Goal: Information Seeking & Learning: Learn about a topic

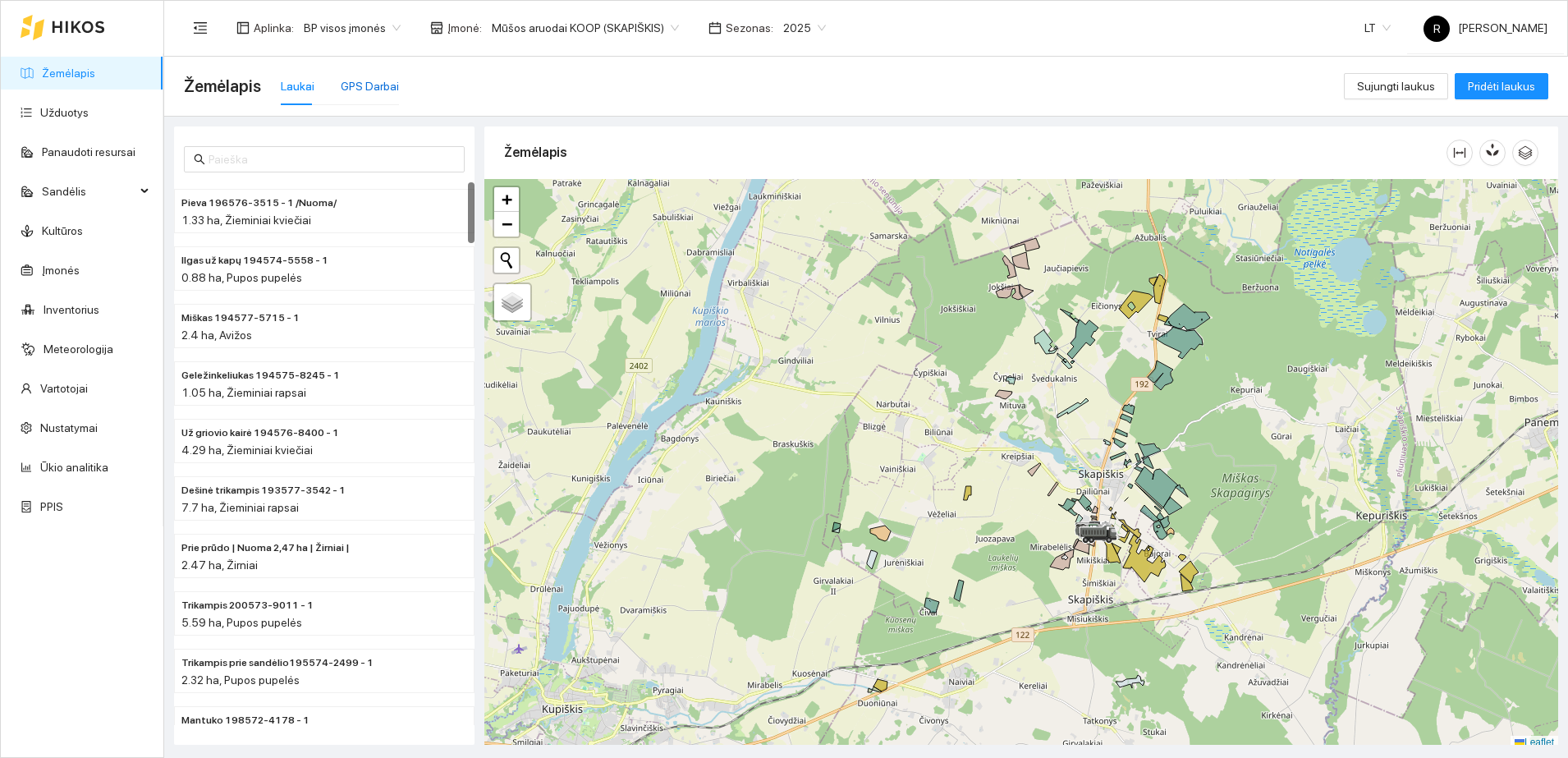
click at [382, 86] on div "GPS Darbai" at bounding box center [369, 87] width 58 height 18
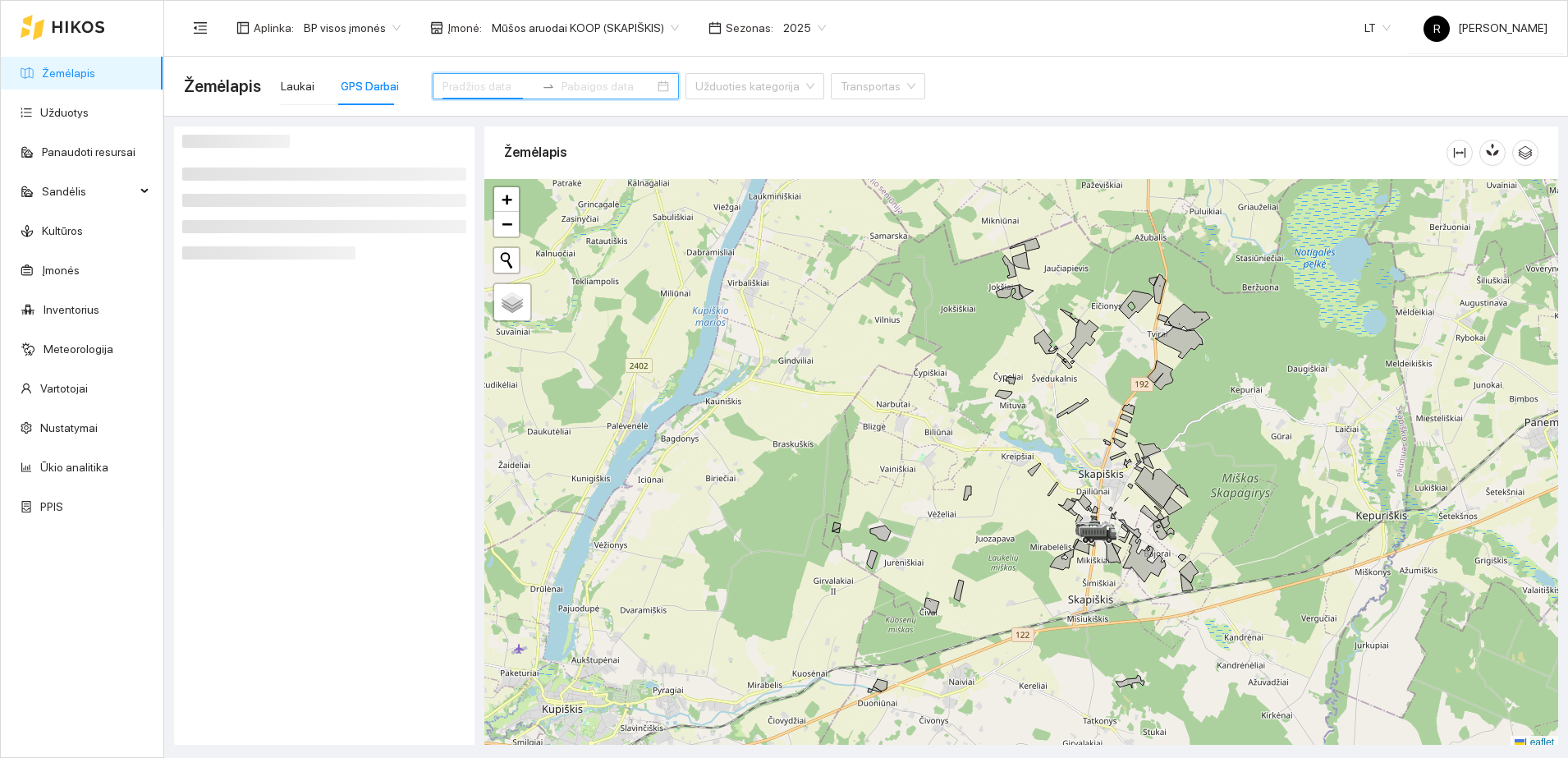
click at [468, 78] on input at bounding box center [489, 87] width 93 height 18
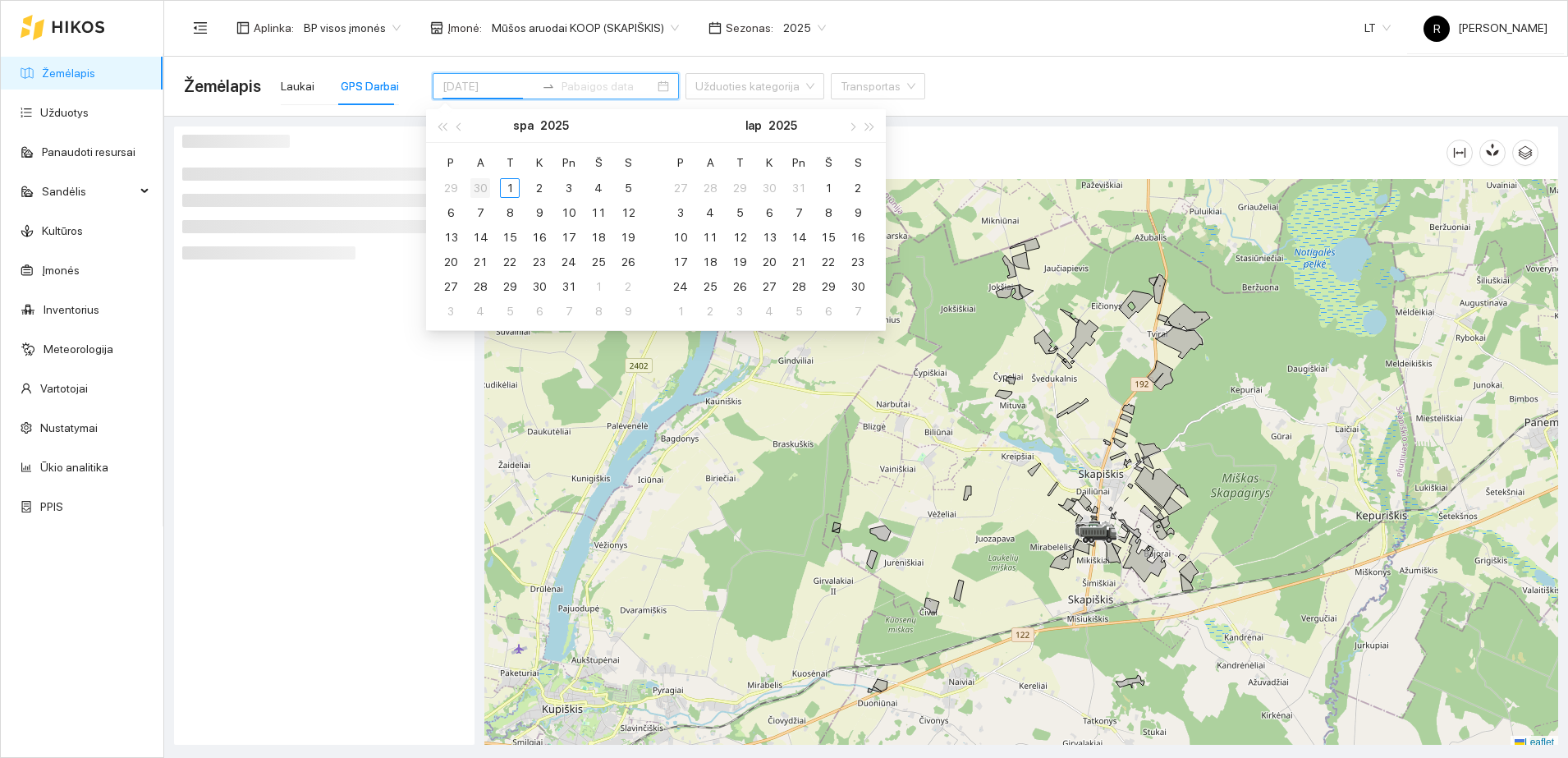
type input "[DATE]"
click at [482, 184] on div "30" at bounding box center [481, 188] width 20 height 20
click at [242, 379] on div at bounding box center [324, 436] width 284 height 602
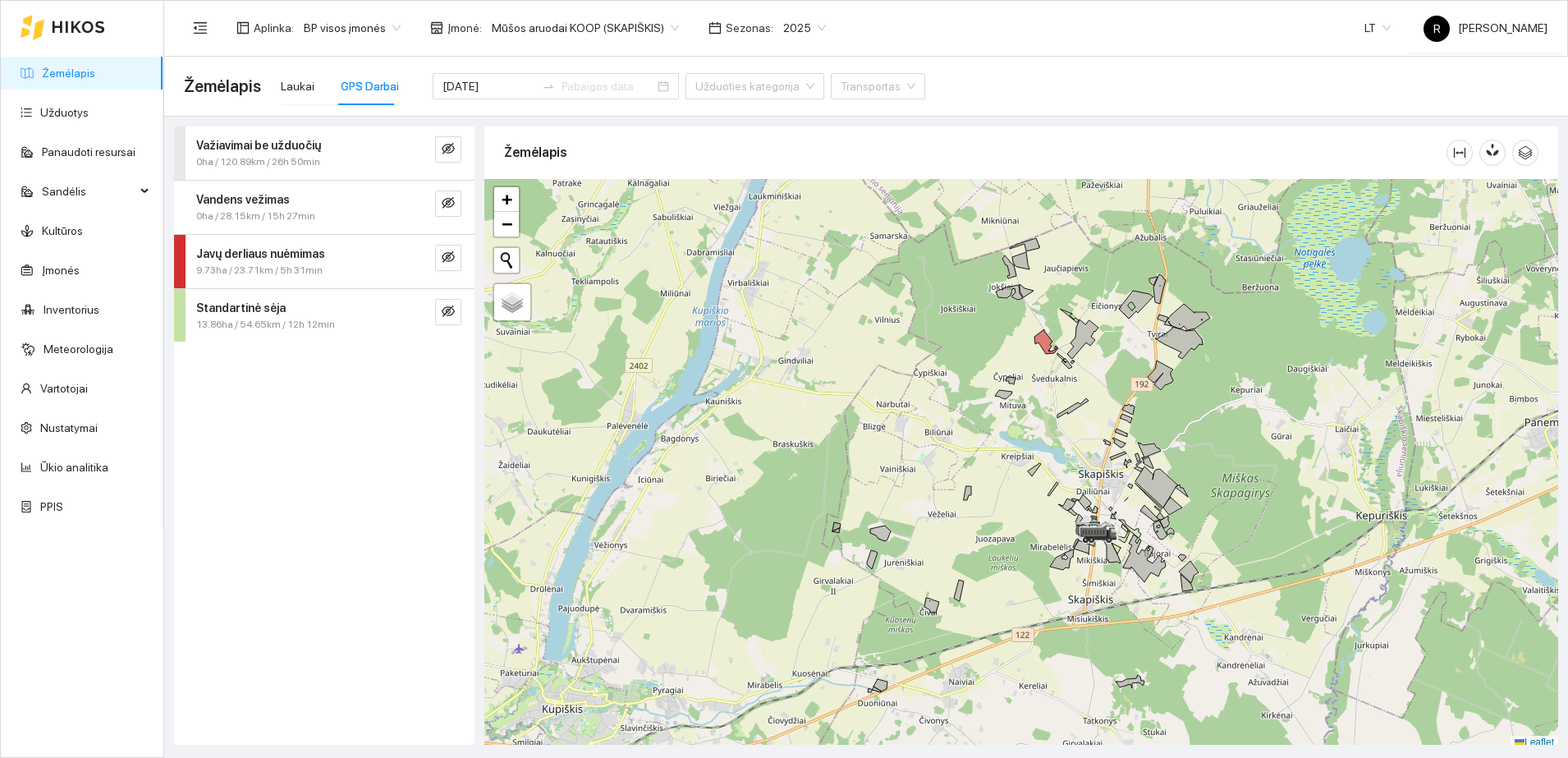
click at [303, 150] on strong "Važiavimai be užduočių" at bounding box center [258, 145] width 125 height 13
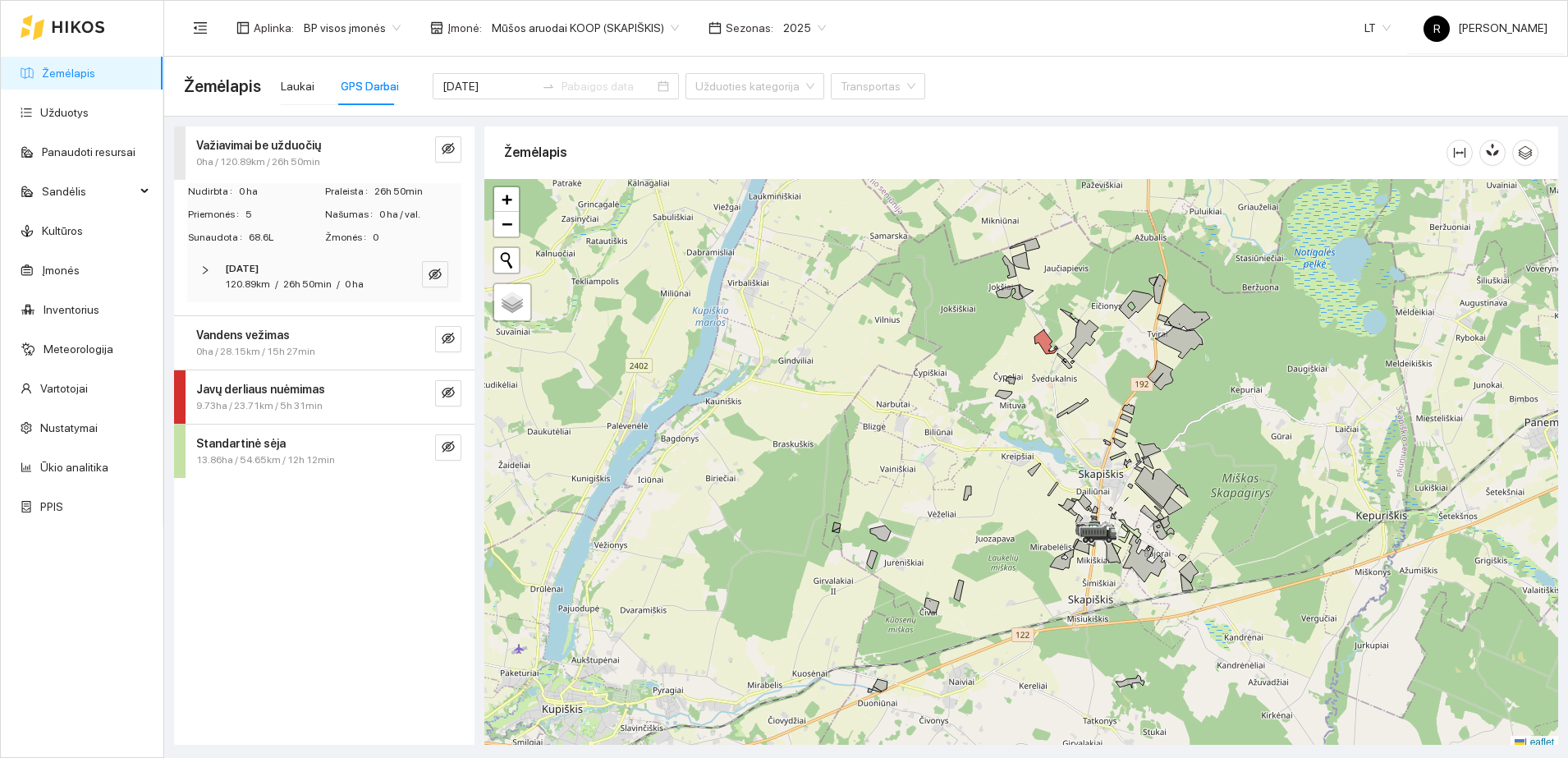
click at [206, 266] on icon "right" at bounding box center [205, 270] width 10 height 10
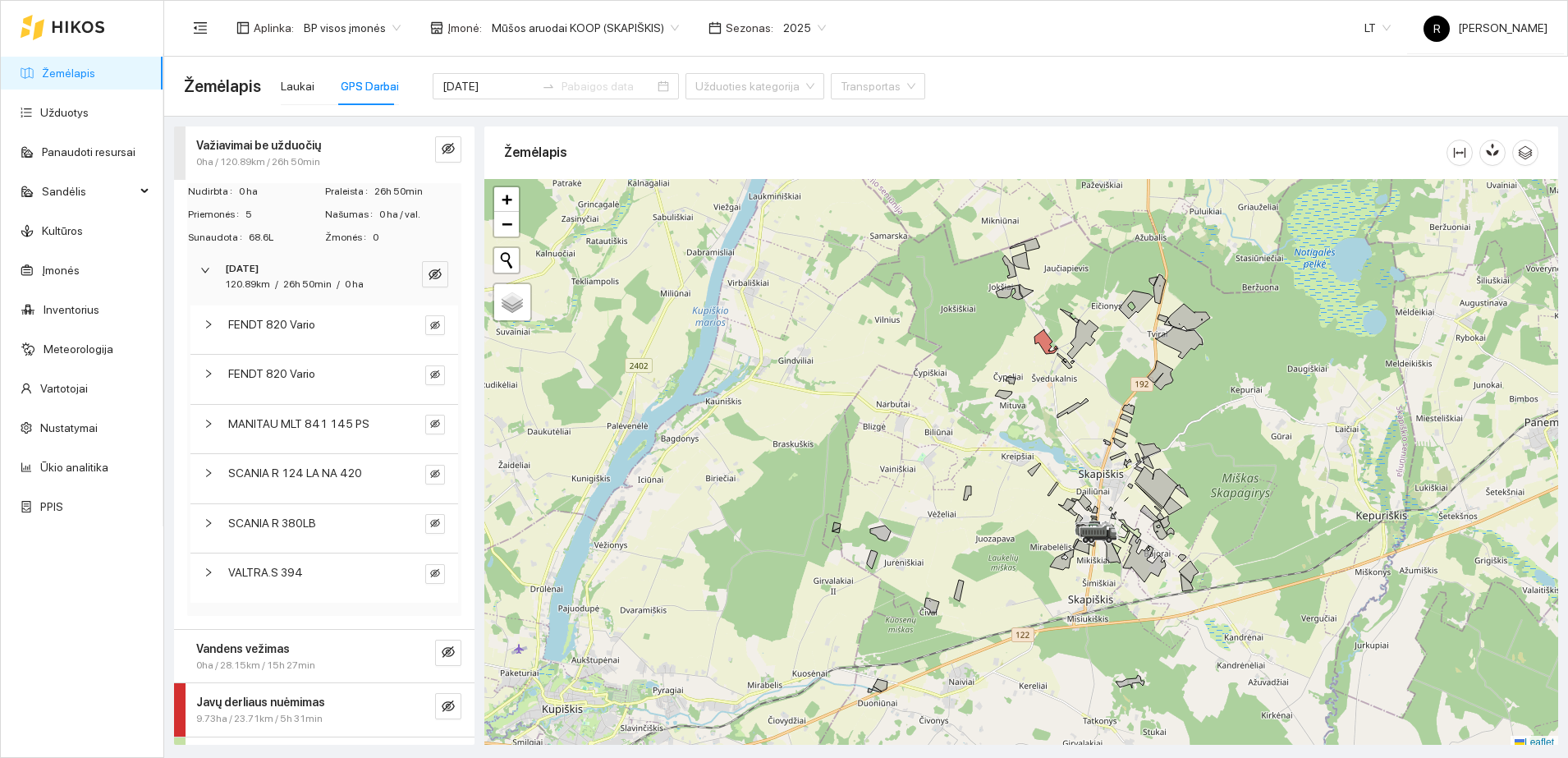
click at [206, 326] on icon "right" at bounding box center [208, 324] width 10 height 10
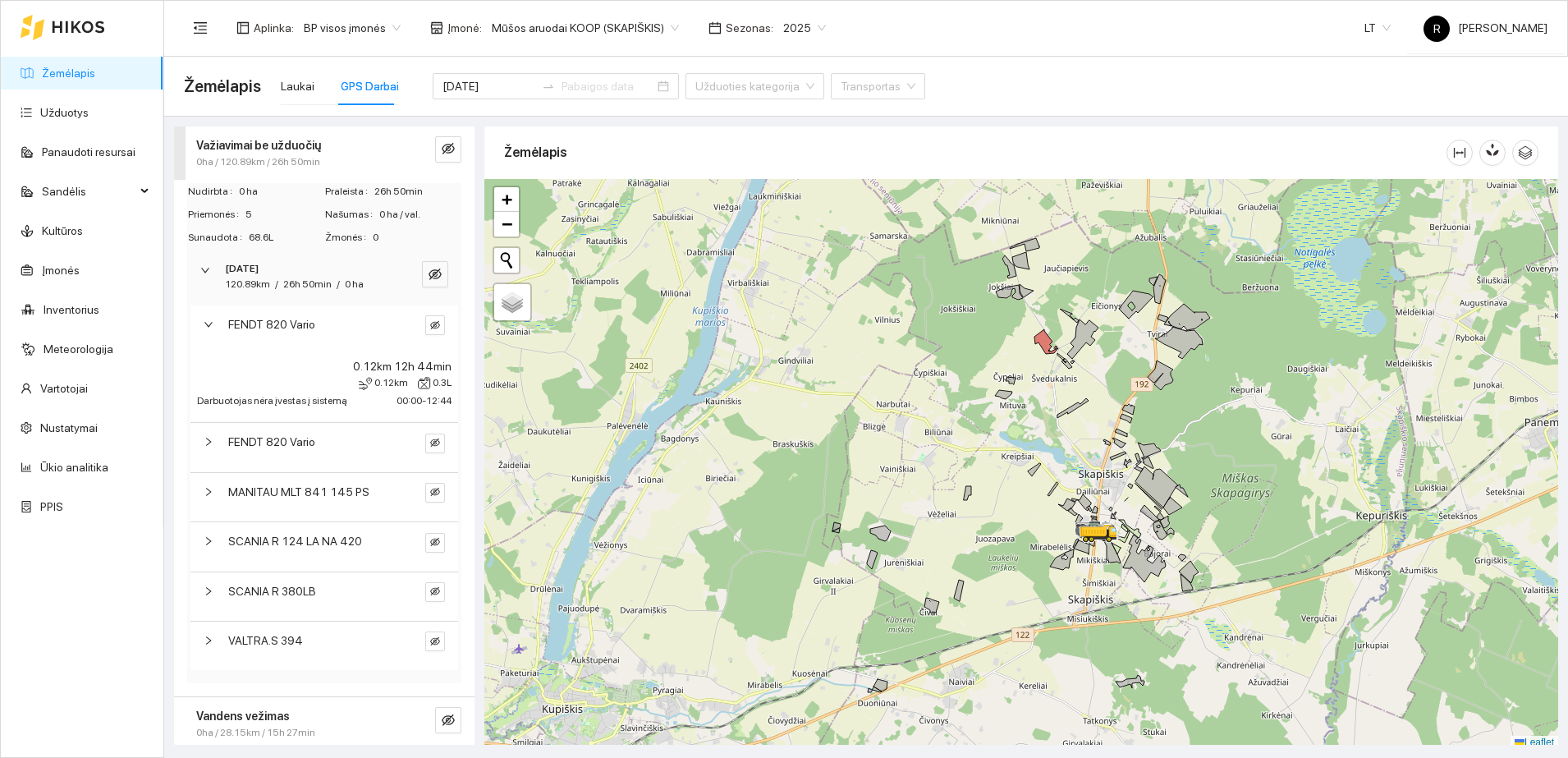
click at [209, 324] on icon "right" at bounding box center [208, 324] width 10 height 10
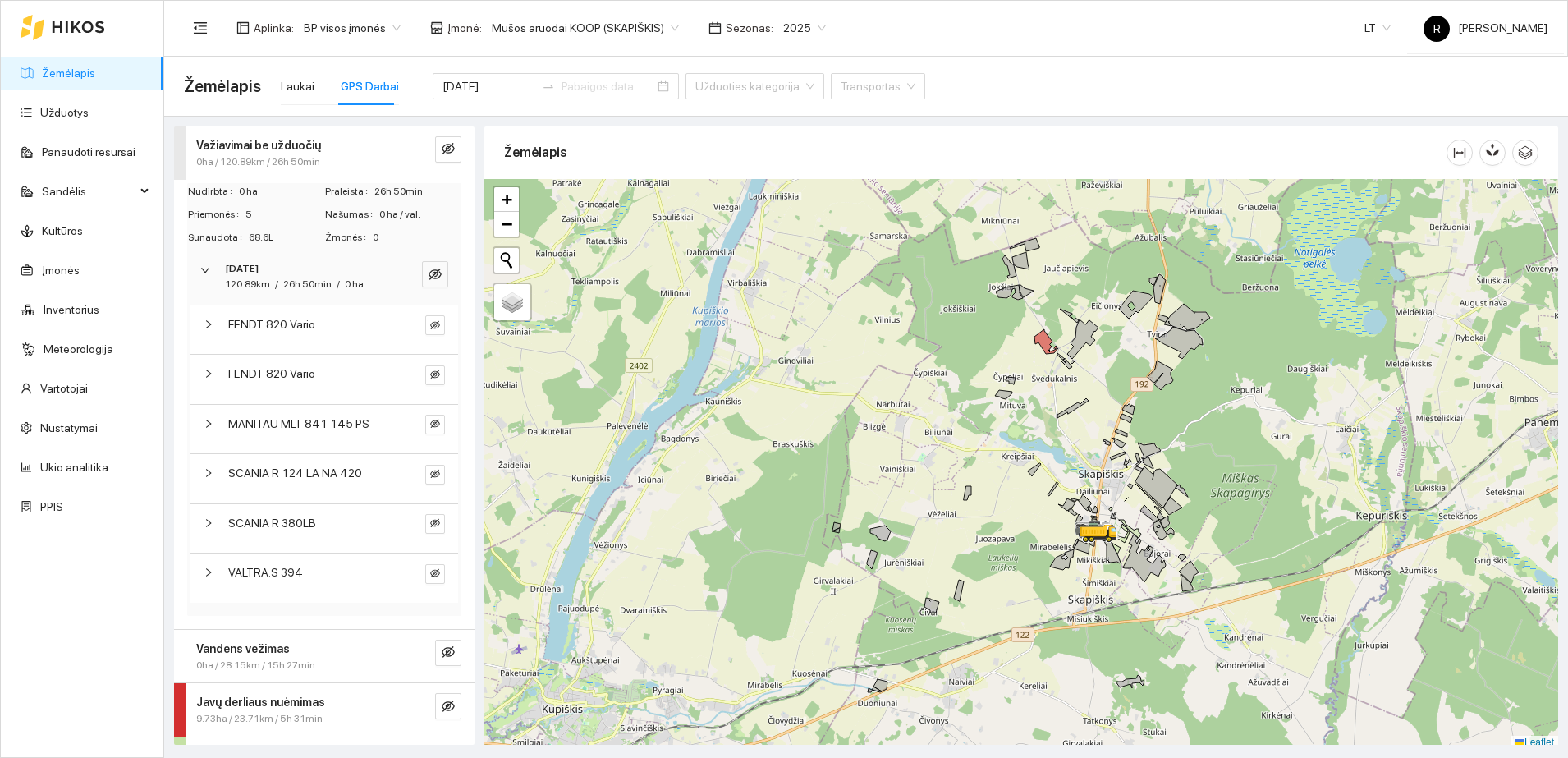
click at [209, 369] on icon "right" at bounding box center [208, 373] width 10 height 10
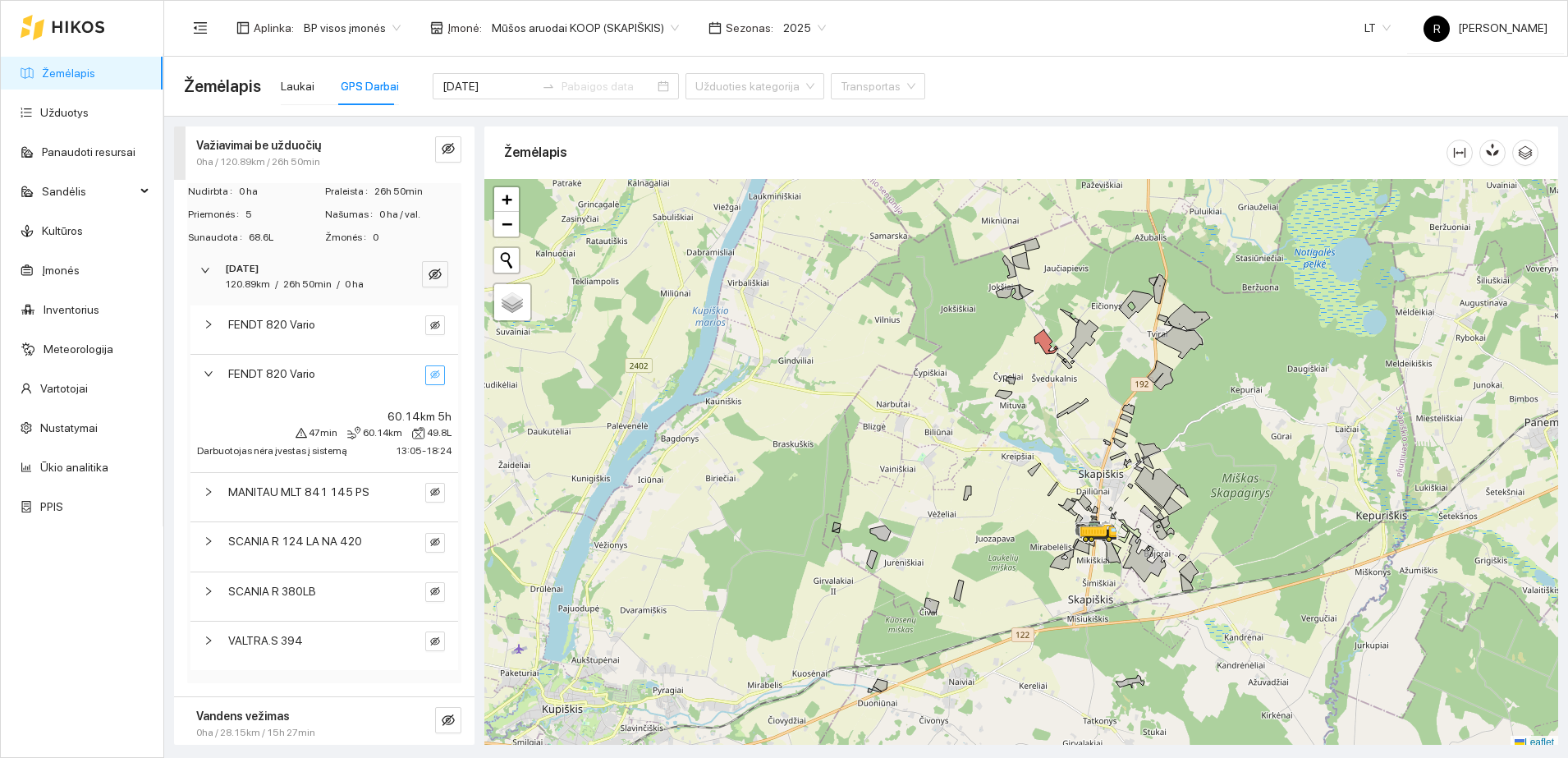
click at [431, 376] on icon "eye-invisible" at bounding box center [435, 374] width 10 height 10
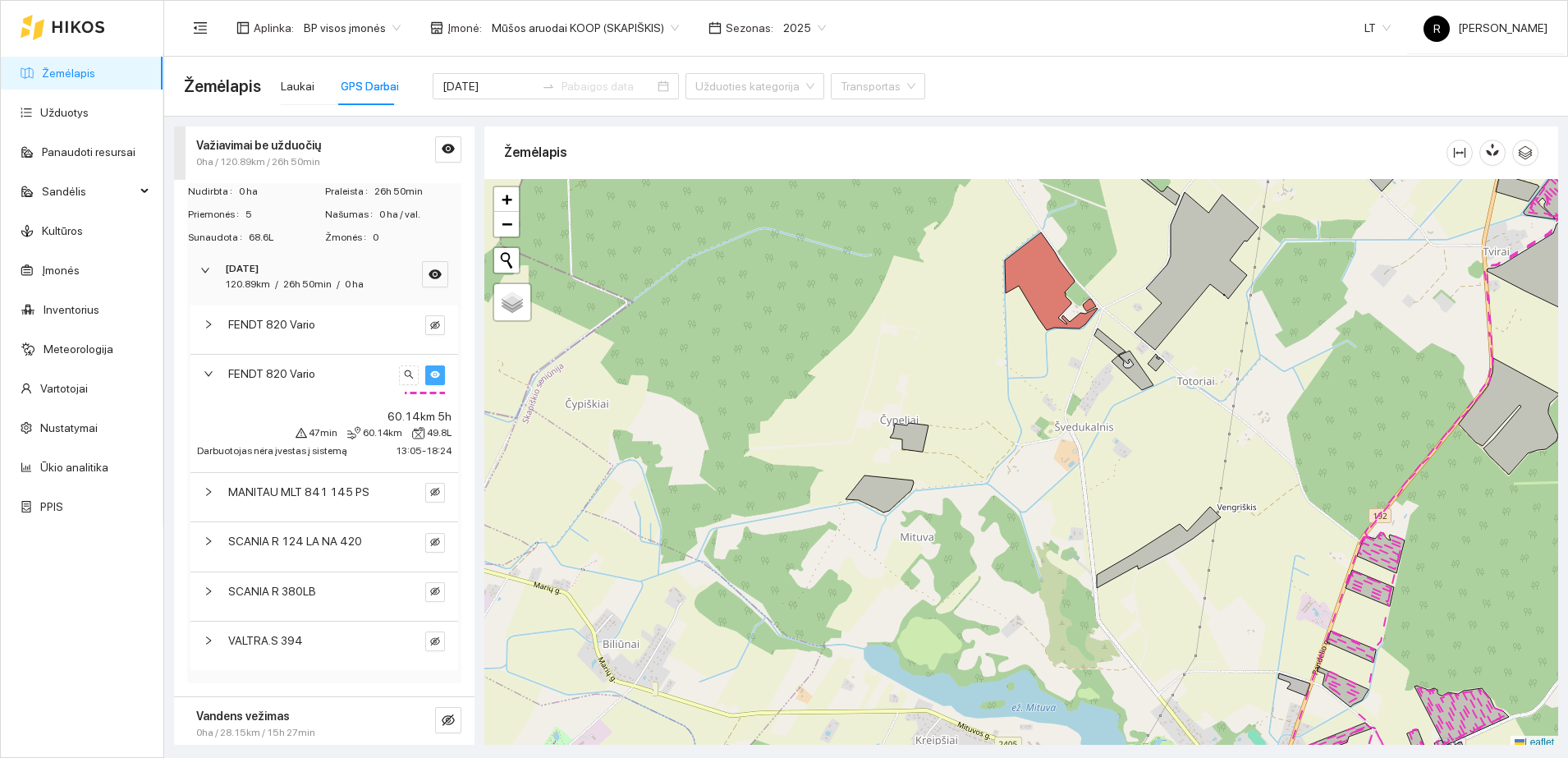
scroll to position [5, 0]
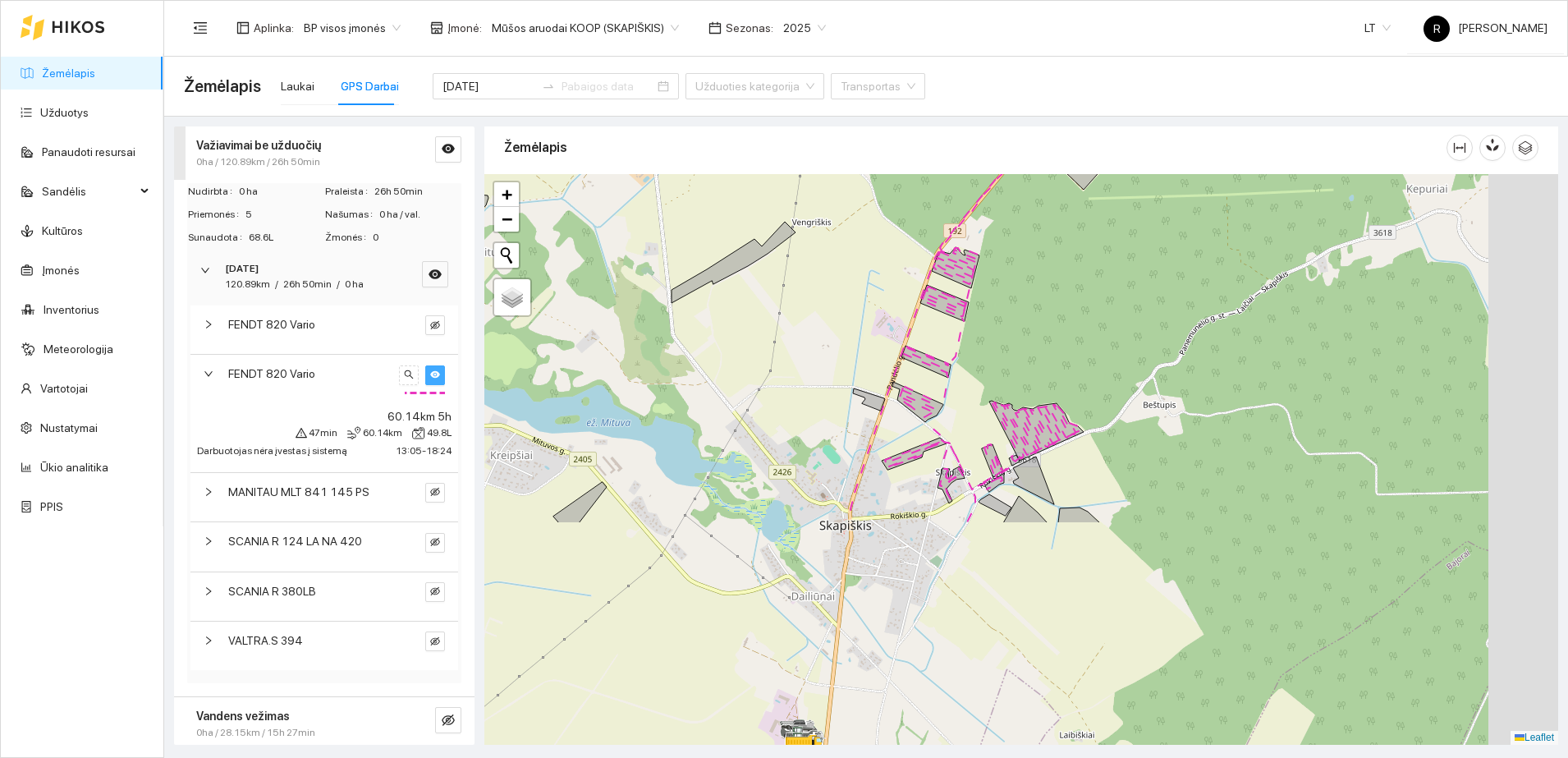
drag, startPoint x: 1033, startPoint y: 451, endPoint x: 607, endPoint y: 171, distance: 509.8
click at [607, 171] on div "Žemėlapis" at bounding box center [1021, 431] width 1074 height 618
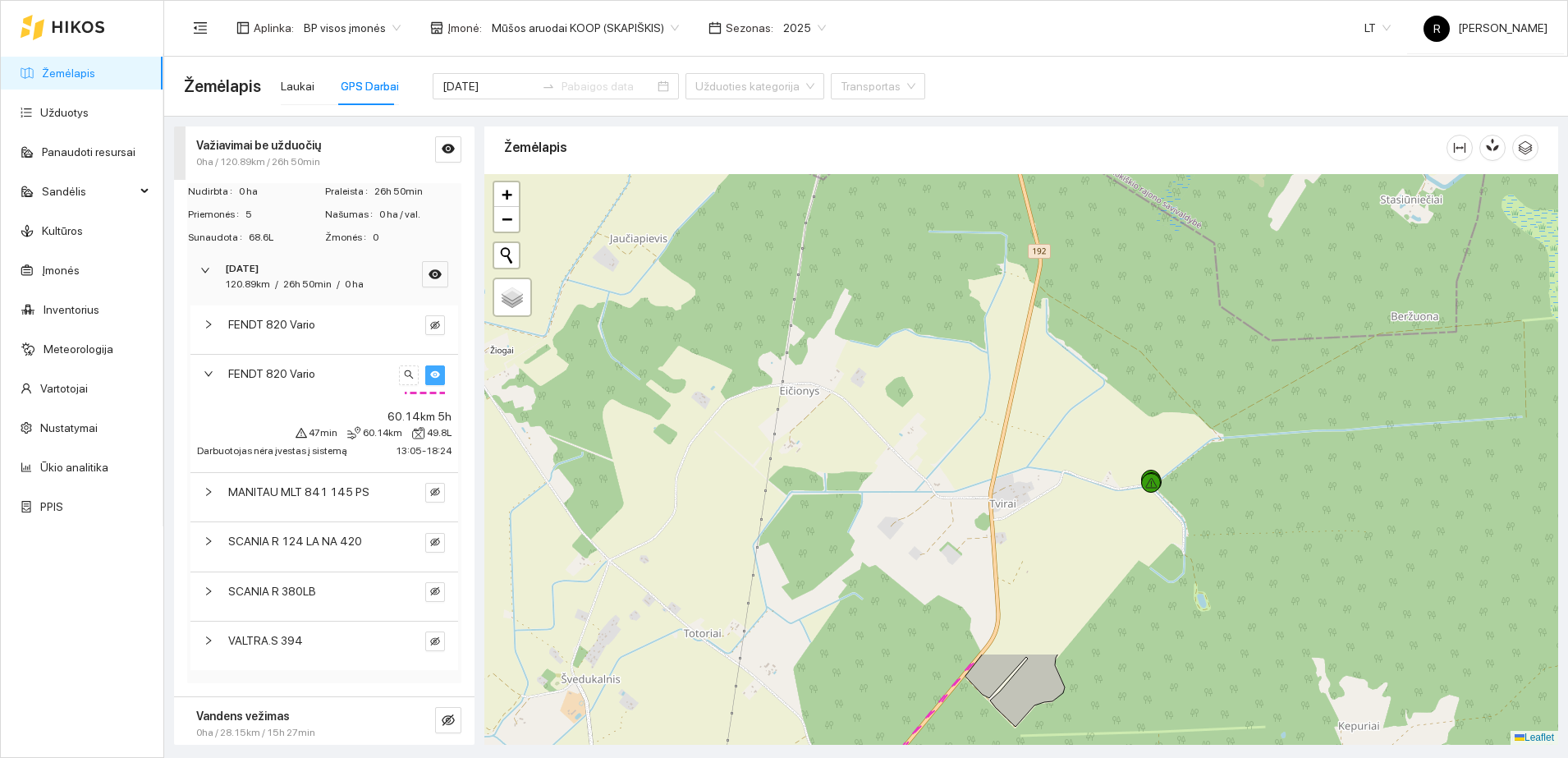
drag, startPoint x: 1137, startPoint y: 274, endPoint x: 1070, endPoint y: 809, distance: 539.2
click at [1070, 757] on html "Žemėlapis Užduotys Panaudoti resursai Sandėlis Kultūros Įmonės Inventorius Mete…" at bounding box center [784, 379] width 1568 height 758
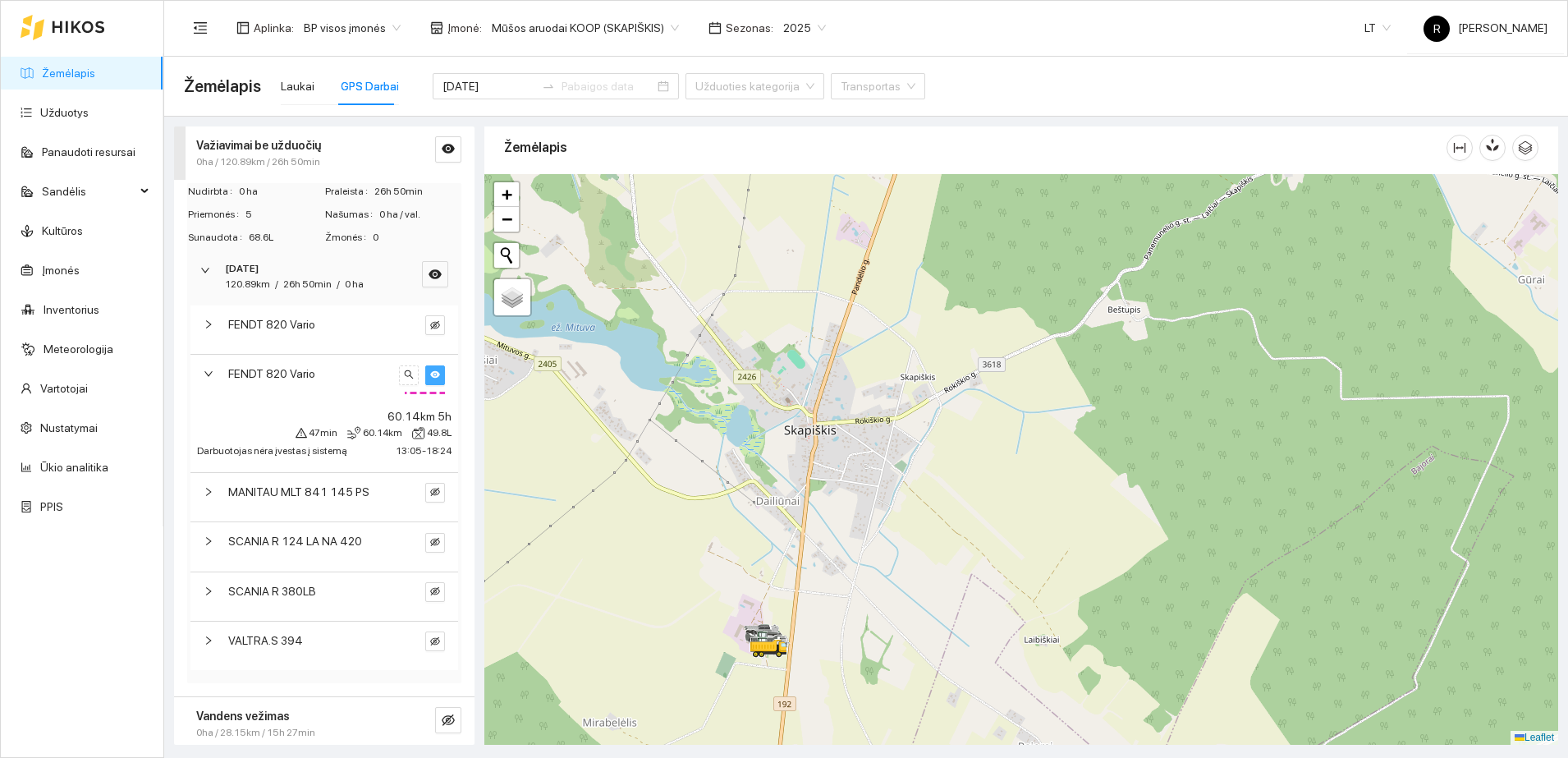
drag, startPoint x: 1105, startPoint y: 742, endPoint x: 1145, endPoint y: 84, distance: 659.2
click at [1145, 84] on main "Žemėlapis Laukai GPS Darbai [DATE] Užduoties kategorija Transportas Važiavimai …" at bounding box center [866, 407] width 1404 height 701
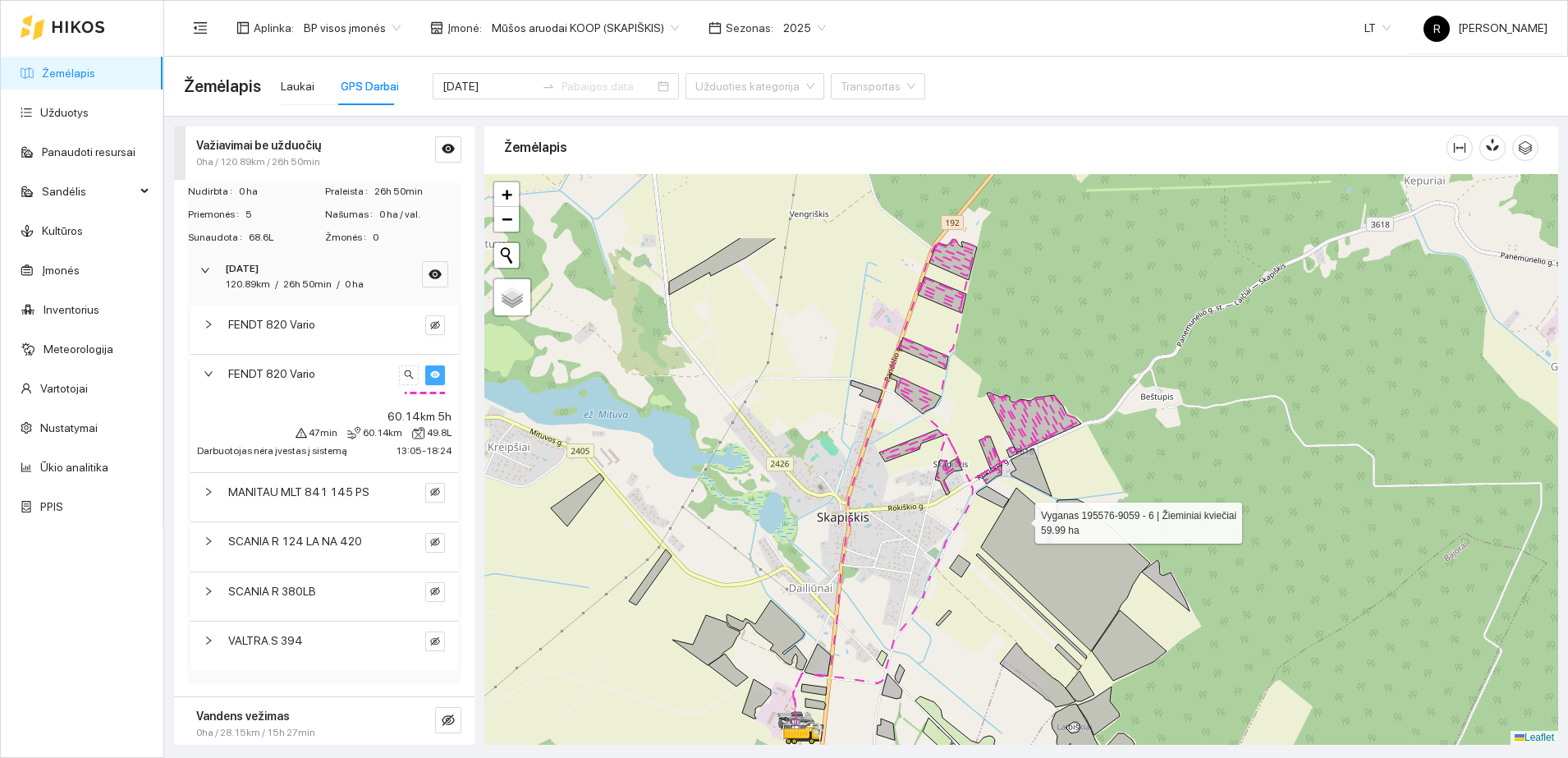
drag, startPoint x: 998, startPoint y: 398, endPoint x: 1021, endPoint y: 518, distance: 122.2
click at [1021, 518] on icon at bounding box center [1064, 569] width 169 height 163
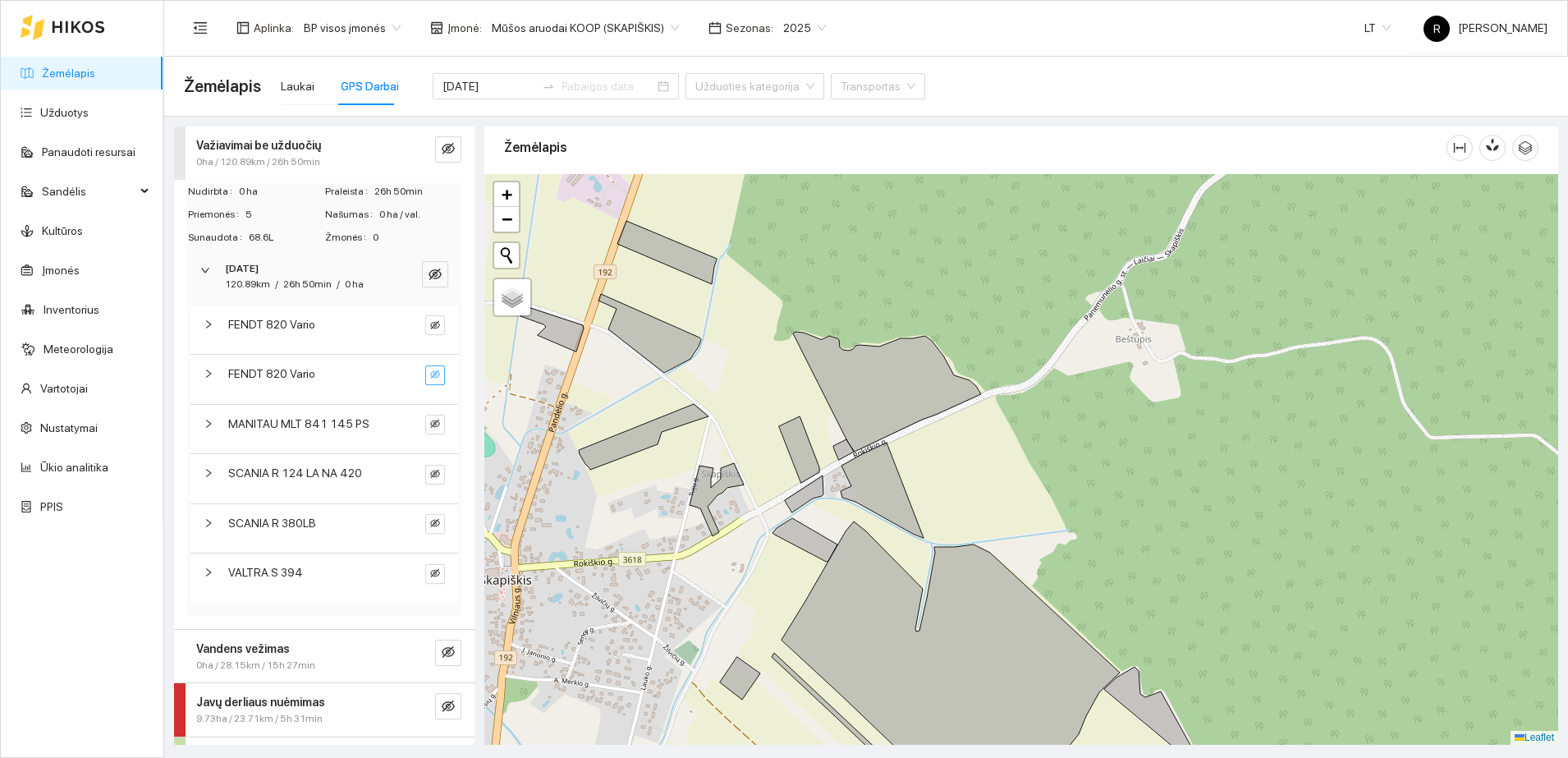
click at [431, 373] on icon "eye-invisible" at bounding box center [435, 374] width 10 height 10
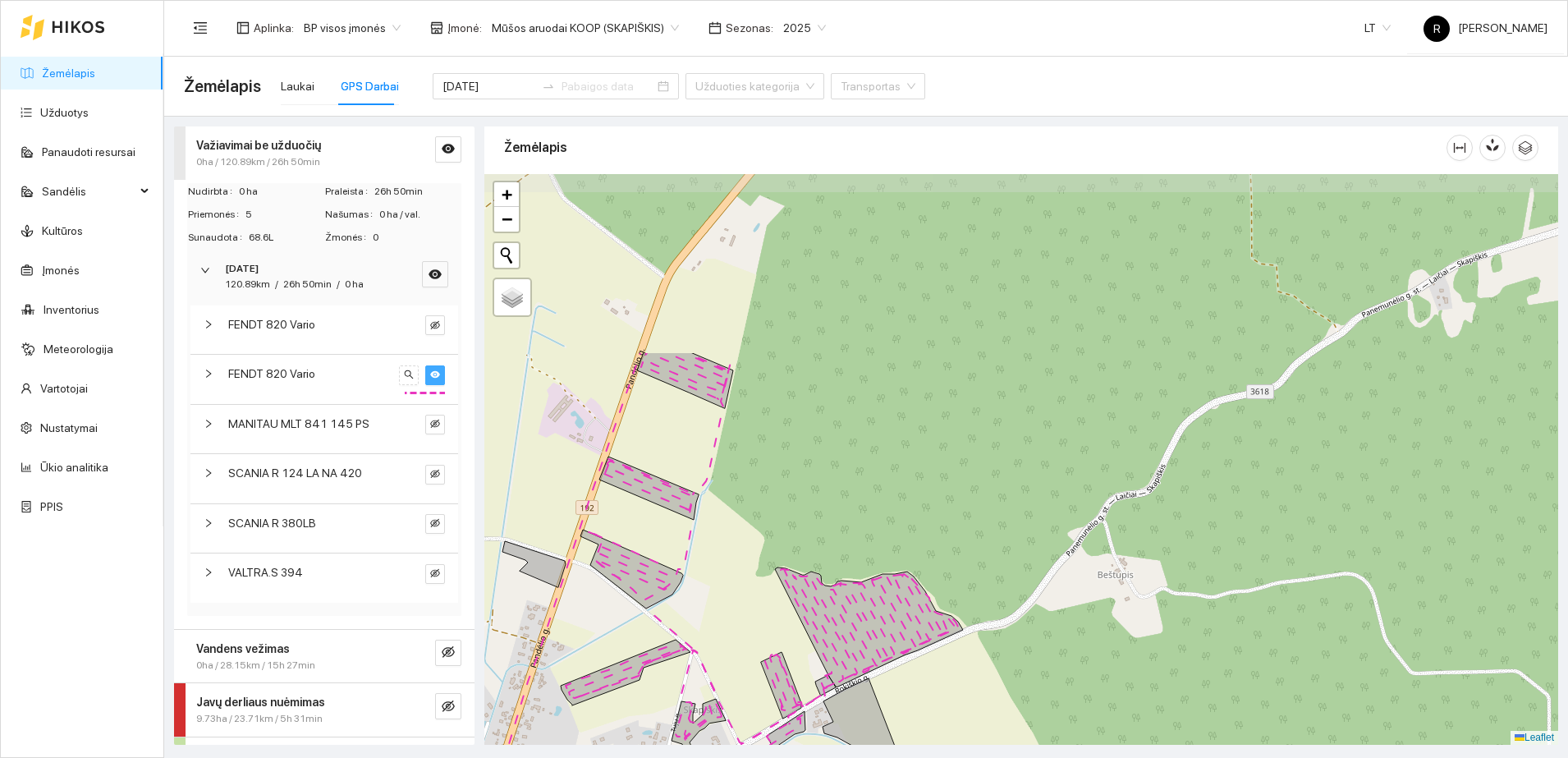
drag, startPoint x: 587, startPoint y: 219, endPoint x: 568, endPoint y: 455, distance: 236.8
click at [568, 455] on div at bounding box center [1021, 459] width 1074 height 570
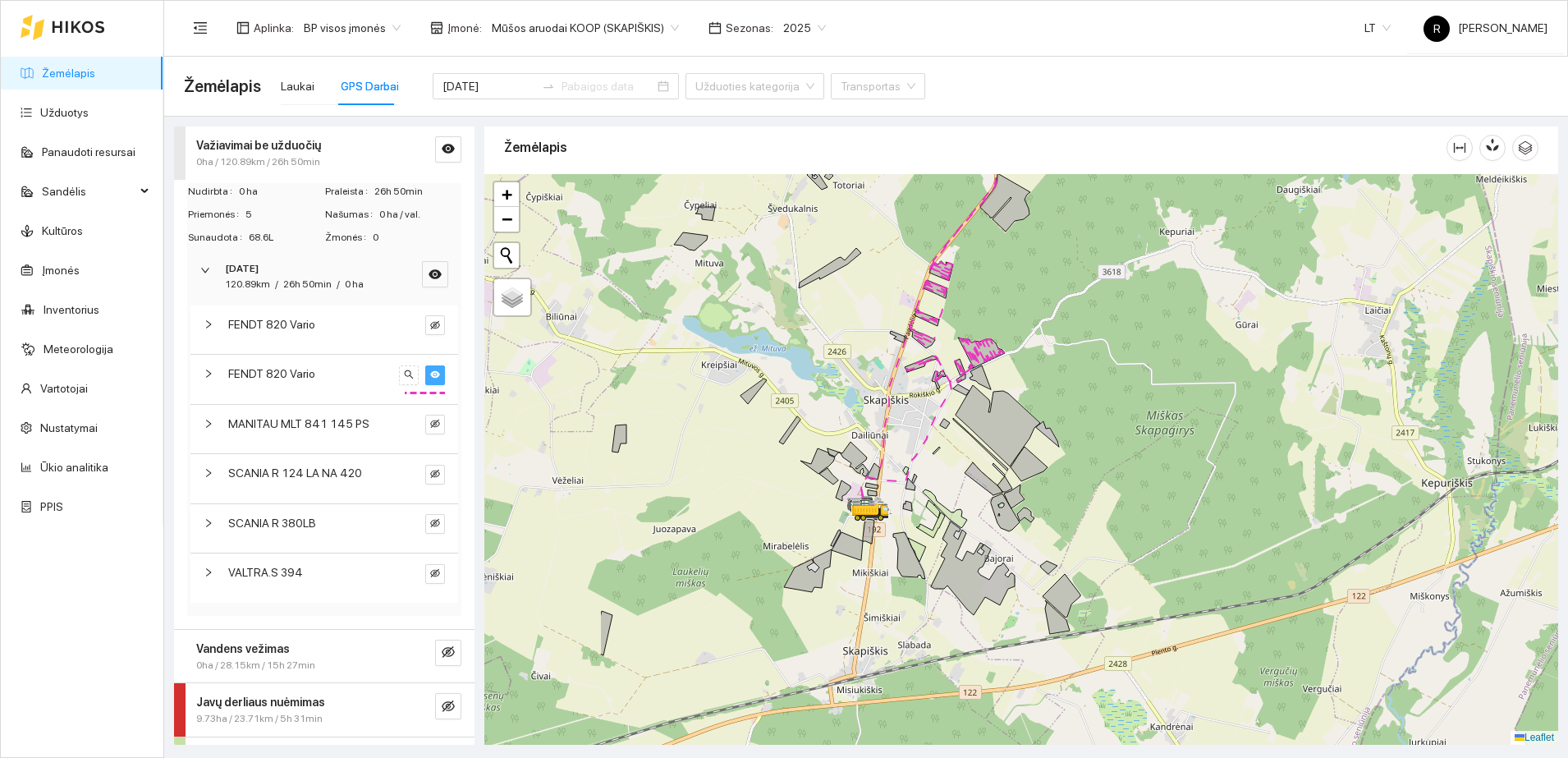
drag, startPoint x: 695, startPoint y: 612, endPoint x: 919, endPoint y: 545, distance: 233.8
click at [919, 545] on icon at bounding box center [917, 549] width 18 height 24
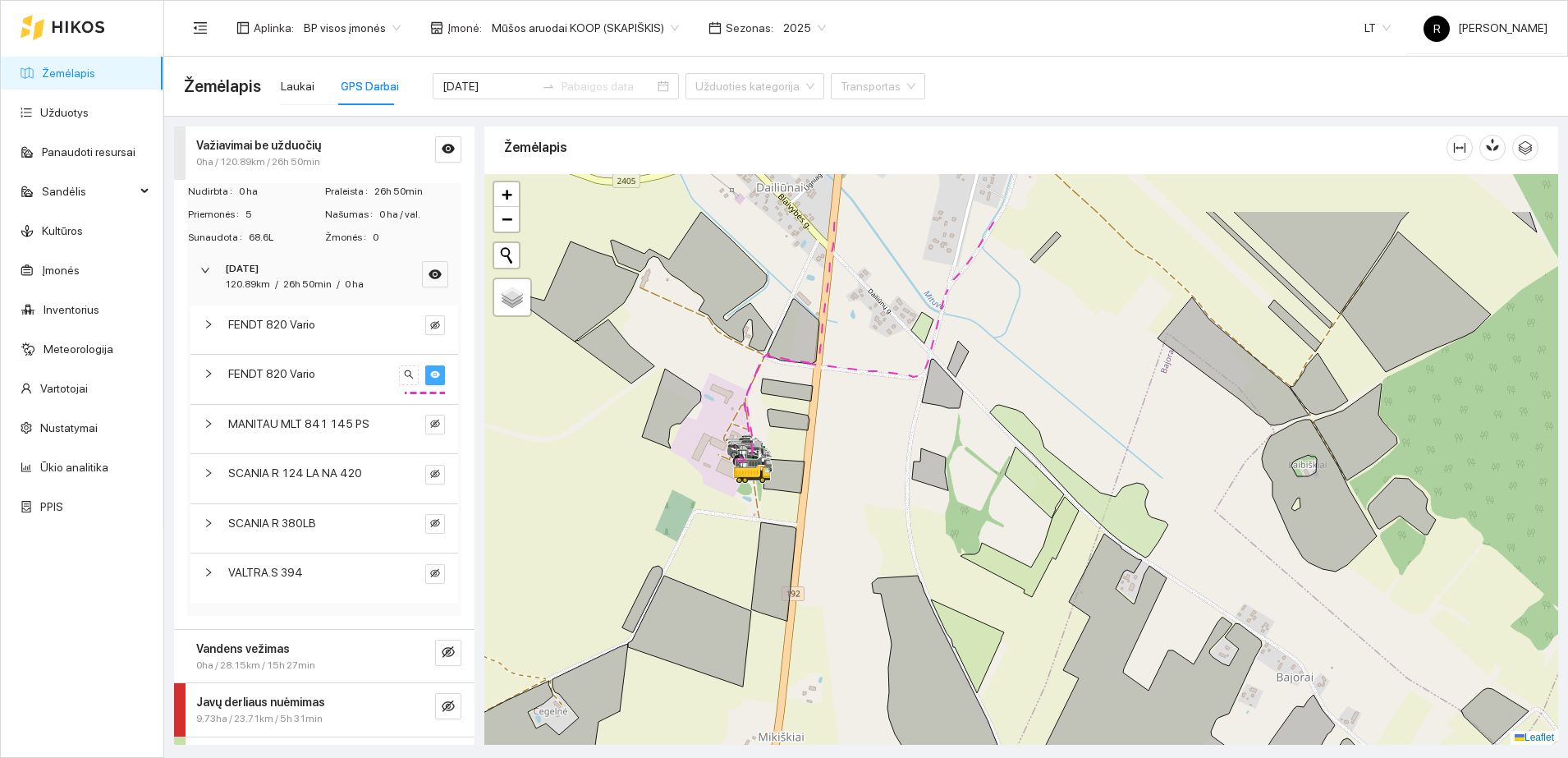
drag, startPoint x: 831, startPoint y: 366, endPoint x: 894, endPoint y: 461, distance: 114.0
click at [894, 461] on div at bounding box center [1021, 459] width 1074 height 570
click at [209, 372] on icon "right" at bounding box center [208, 373] width 5 height 8
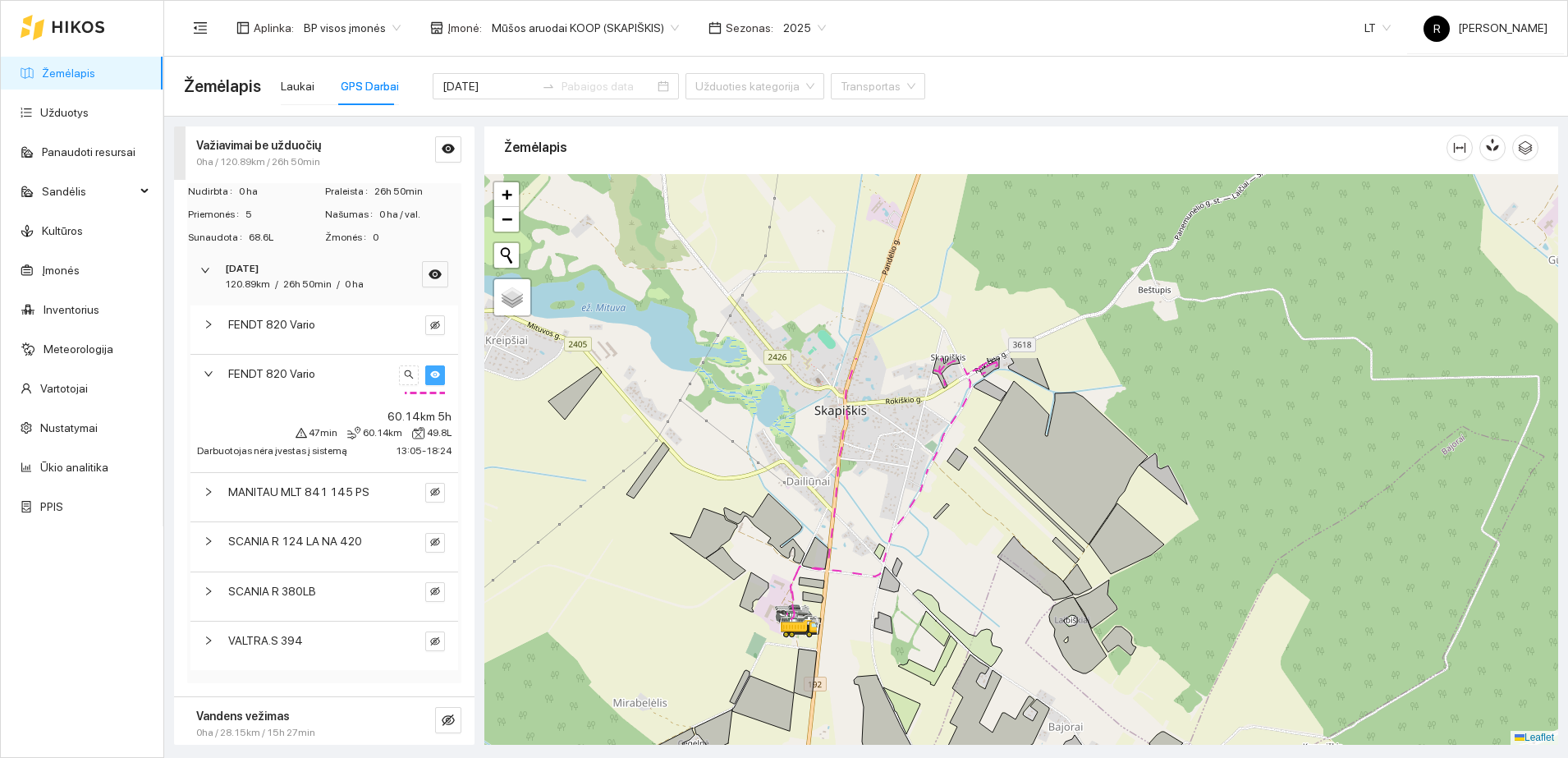
drag, startPoint x: 977, startPoint y: 257, endPoint x: 900, endPoint y: 498, distance: 253.0
click at [899, 504] on div at bounding box center [1021, 459] width 1074 height 570
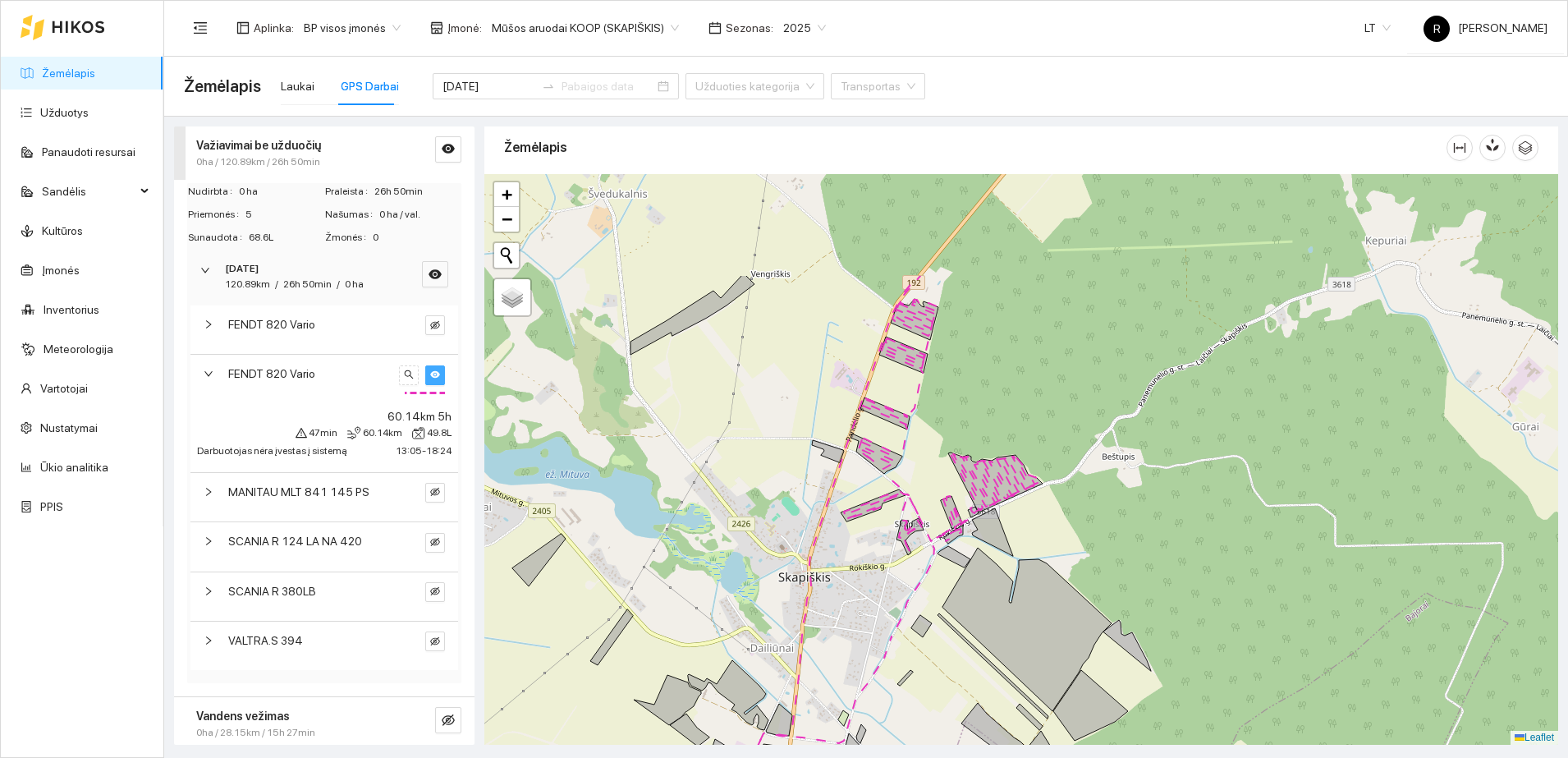
drag, startPoint x: 896, startPoint y: 383, endPoint x: 854, endPoint y: 548, distance: 170.3
click at [854, 549] on div at bounding box center [1021, 459] width 1074 height 570
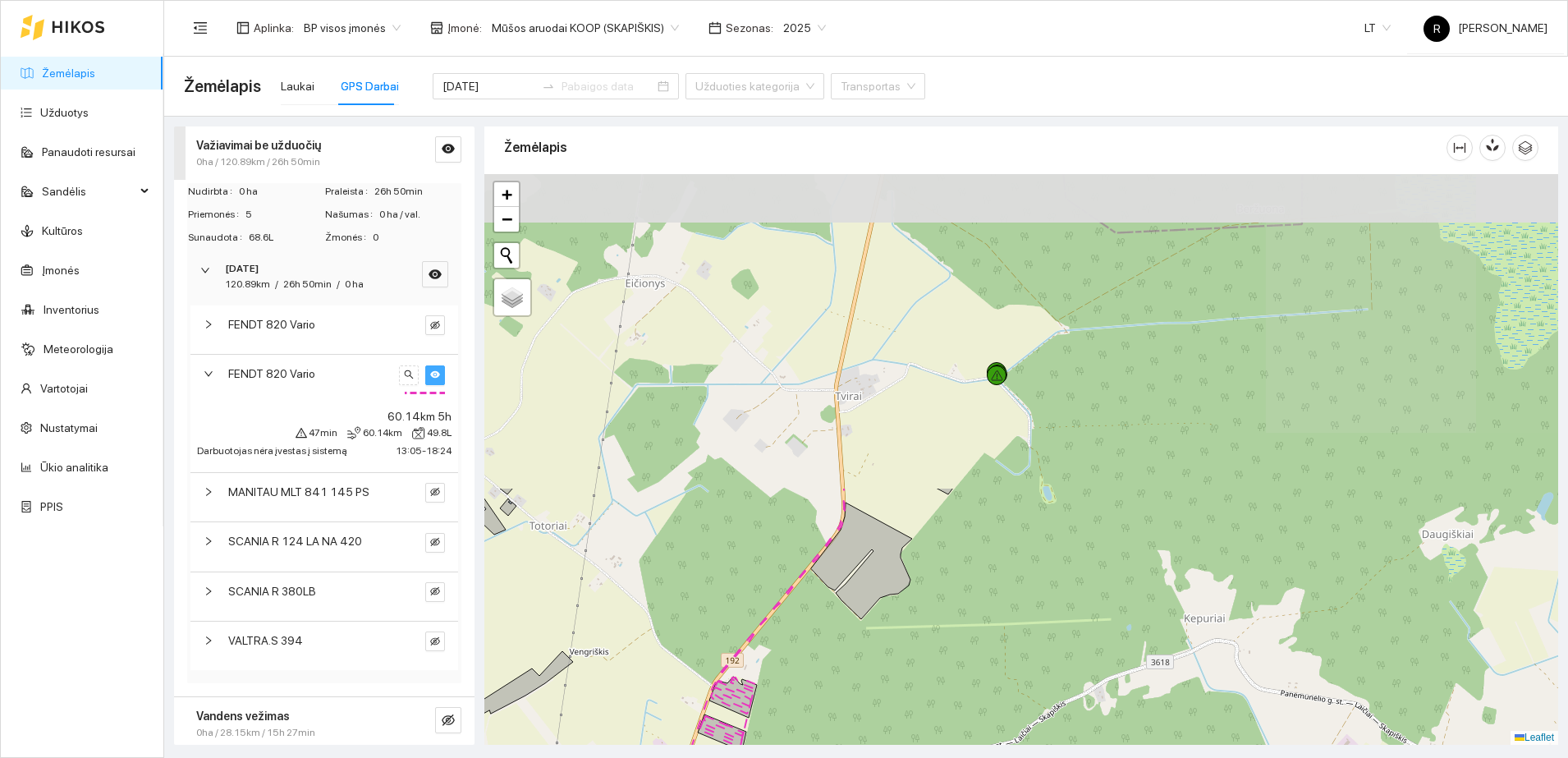
drag, startPoint x: 989, startPoint y: 241, endPoint x: 814, endPoint y: 611, distance: 409.3
click at [814, 611] on div at bounding box center [1021, 459] width 1074 height 570
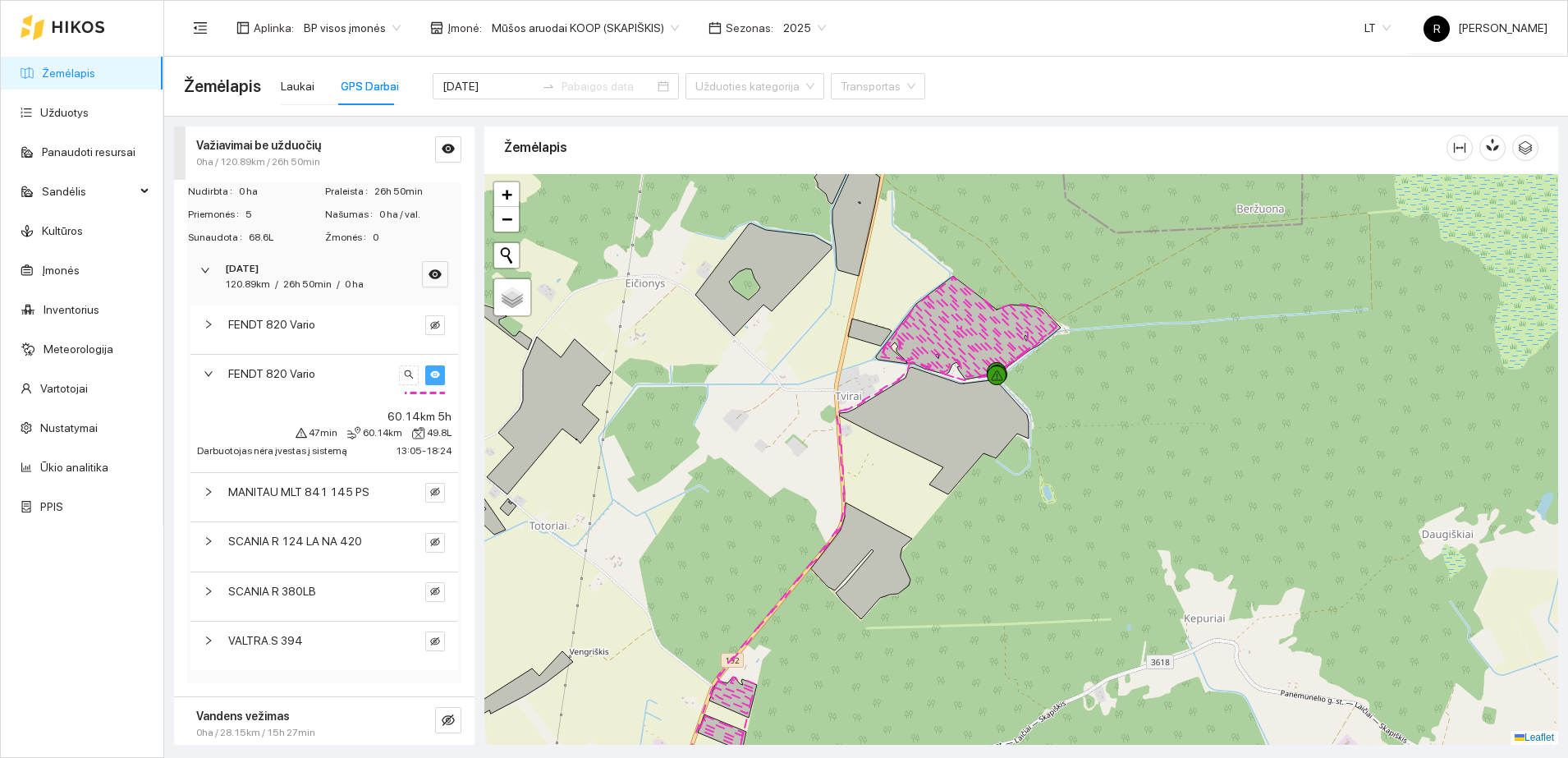
click at [425, 368] on button "button" at bounding box center [435, 375] width 20 height 20
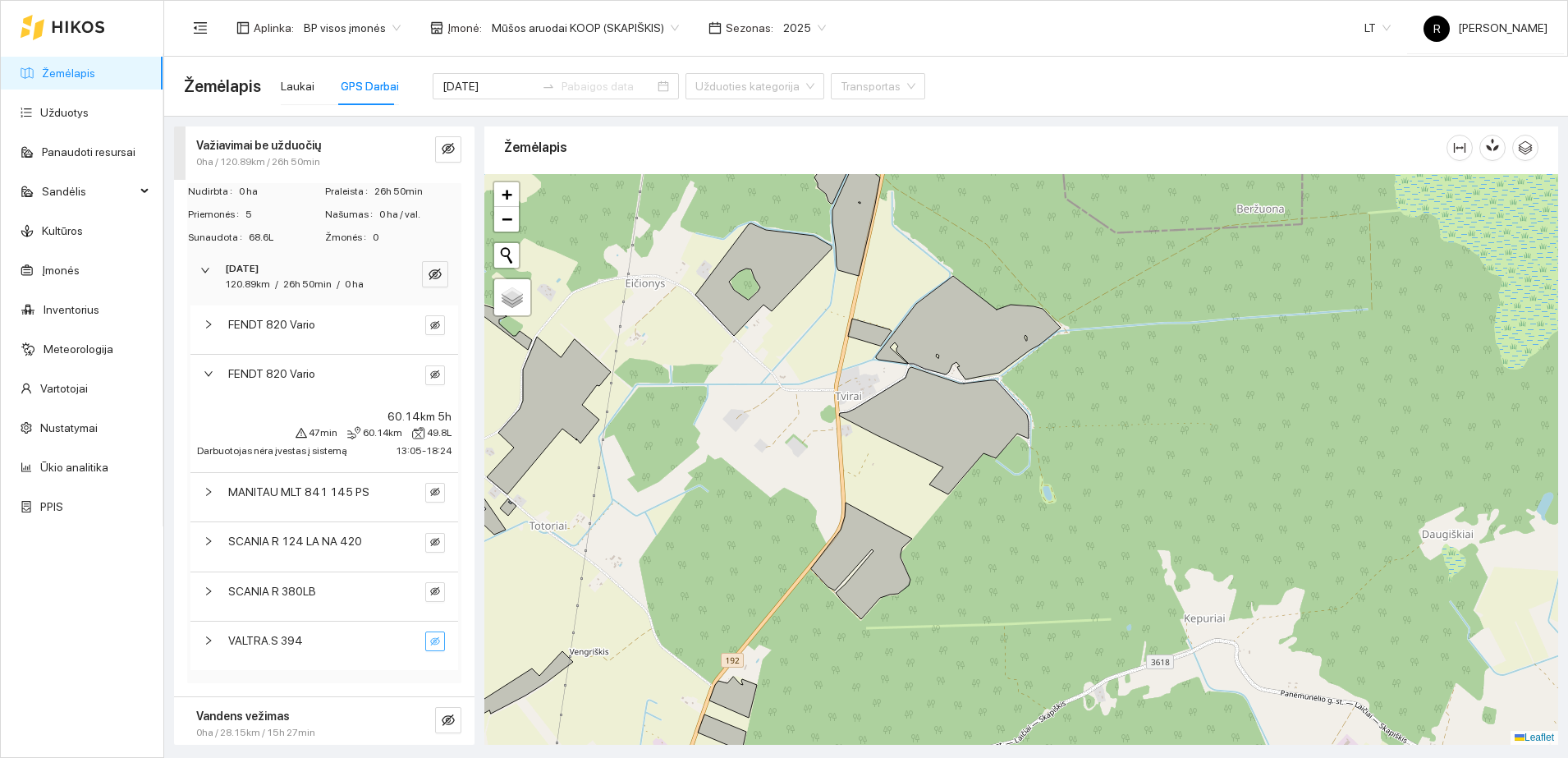
click at [431, 636] on icon "eye-invisible" at bounding box center [435, 640] width 10 height 10
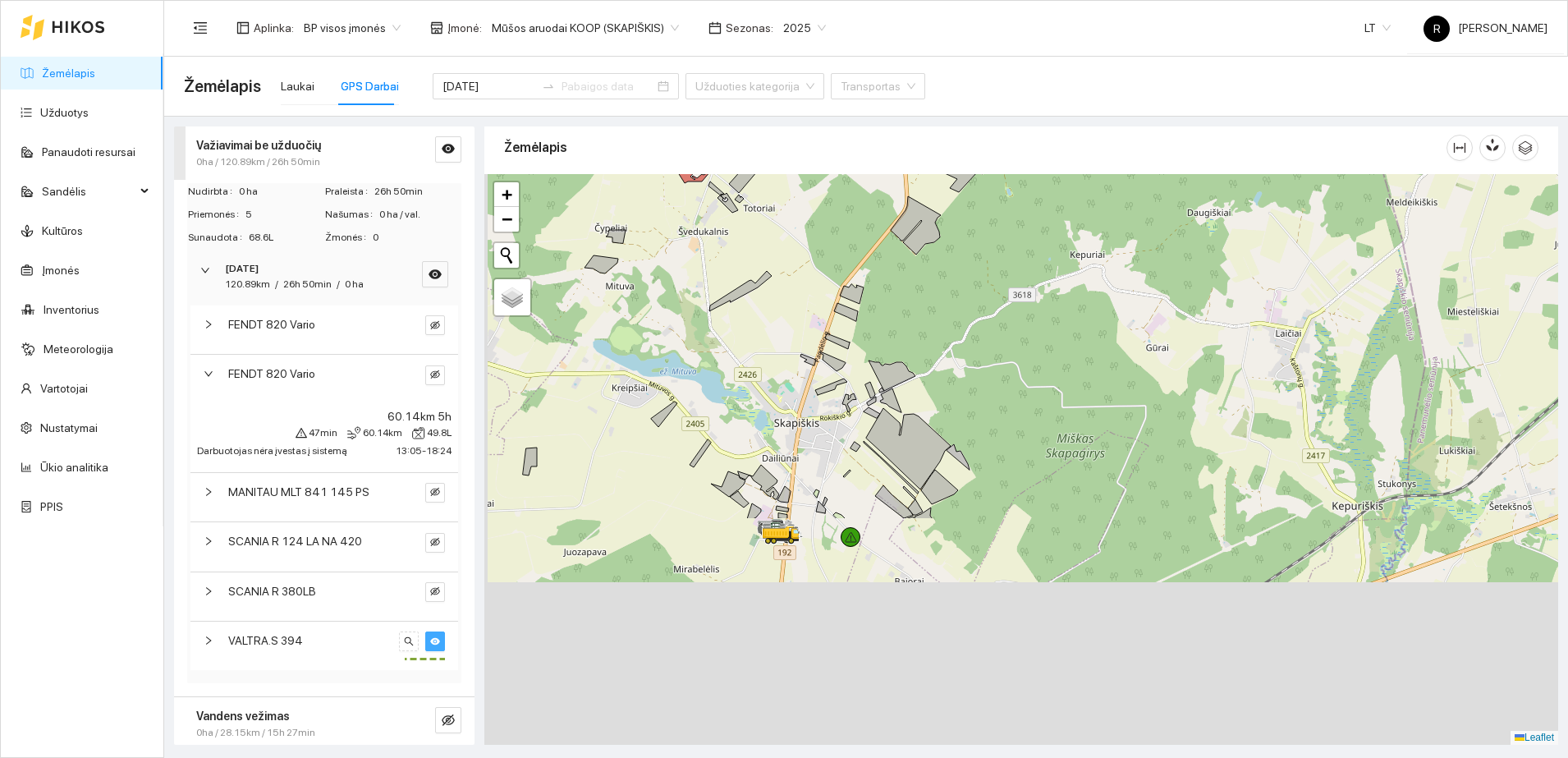
drag, startPoint x: 794, startPoint y: 531, endPoint x: 909, endPoint y: 183, distance: 366.5
click at [909, 183] on div at bounding box center [1021, 459] width 1074 height 570
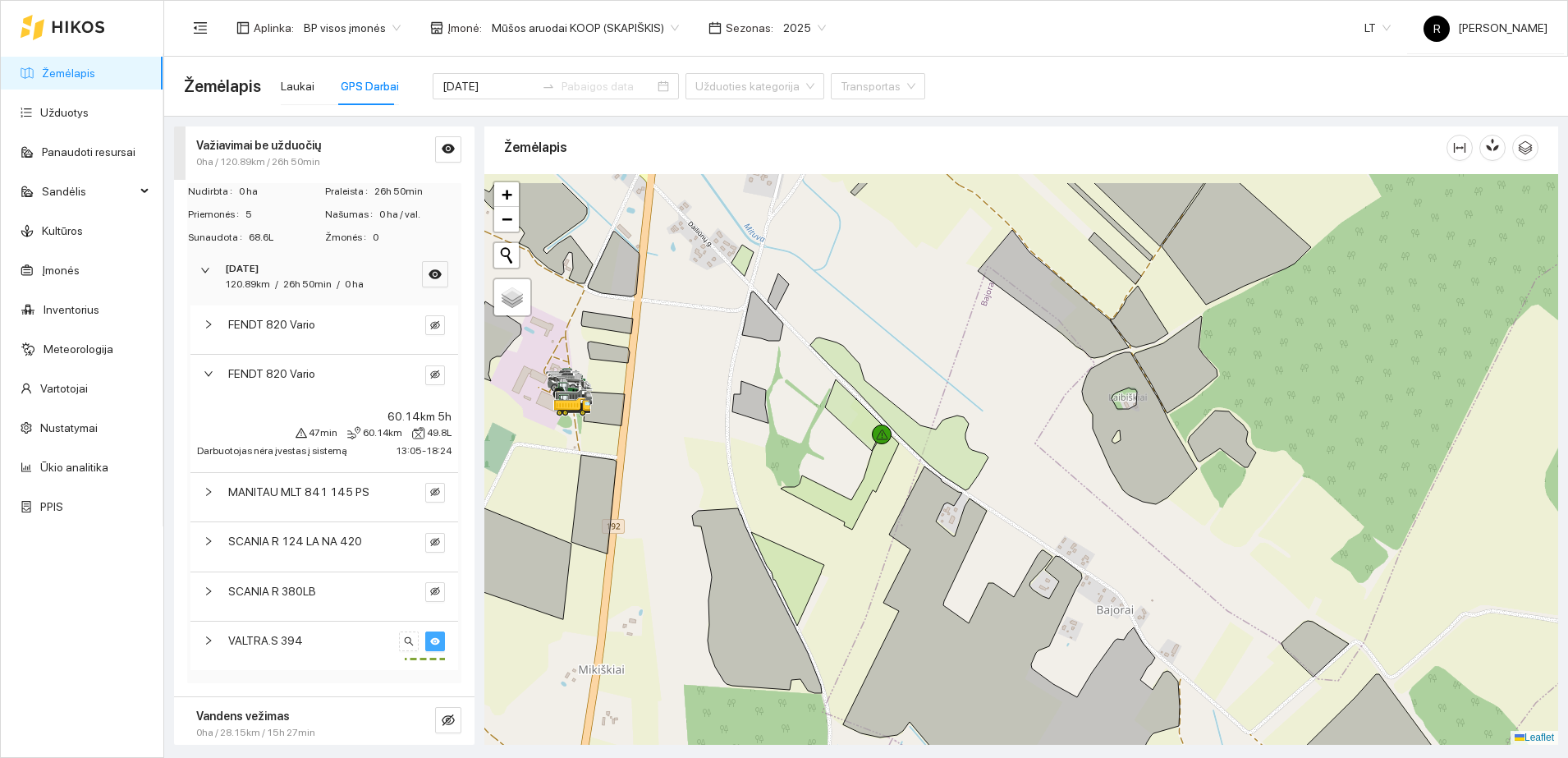
drag, startPoint x: 888, startPoint y: 290, endPoint x: 989, endPoint y: 356, distance: 120.7
click at [989, 356] on div at bounding box center [1021, 459] width 1074 height 570
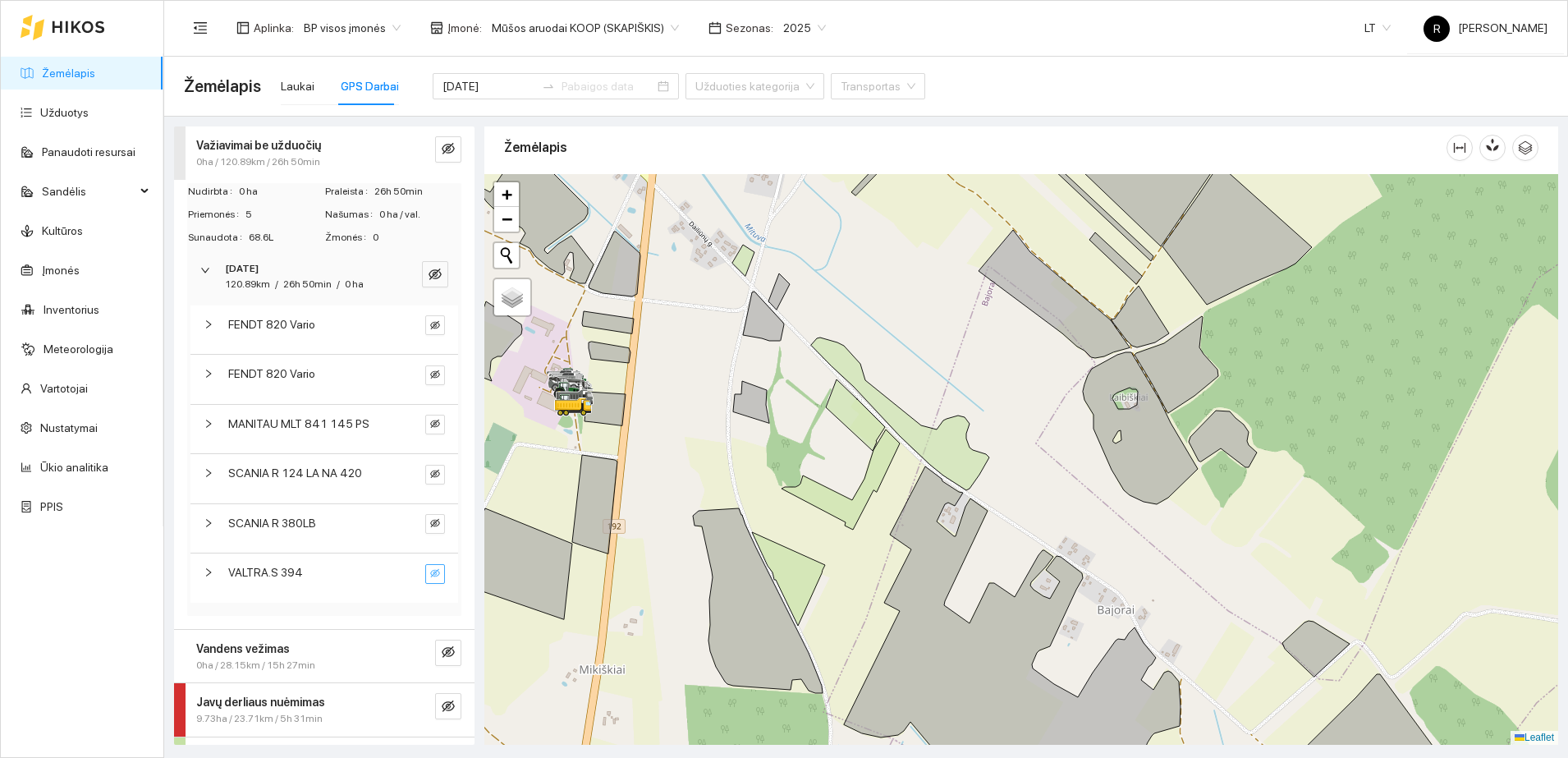
click at [425, 572] on button "button" at bounding box center [435, 574] width 20 height 20
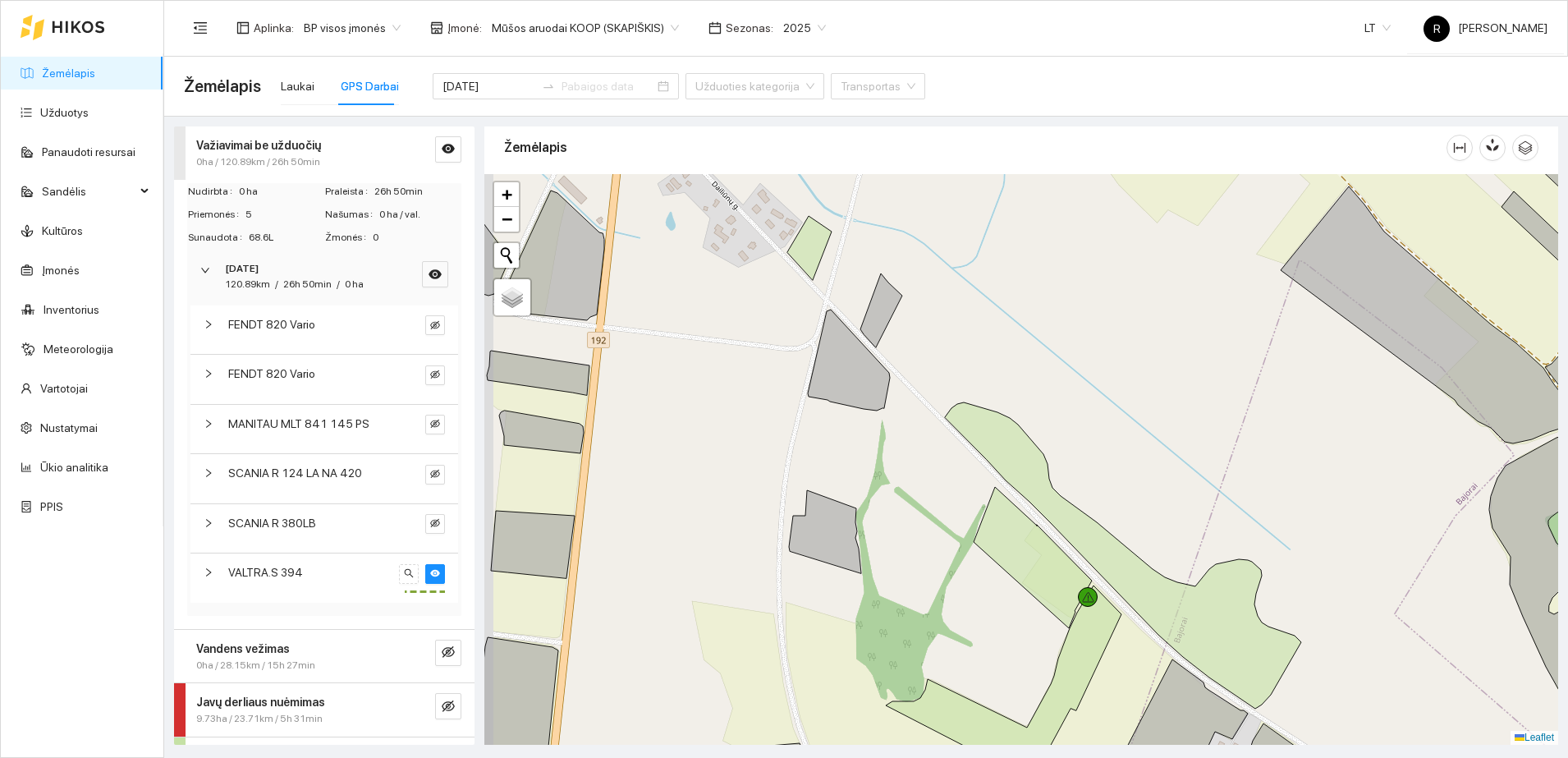
drag, startPoint x: 714, startPoint y: 291, endPoint x: 747, endPoint y: 366, distance: 81.9
click at [747, 366] on div at bounding box center [1021, 459] width 1074 height 570
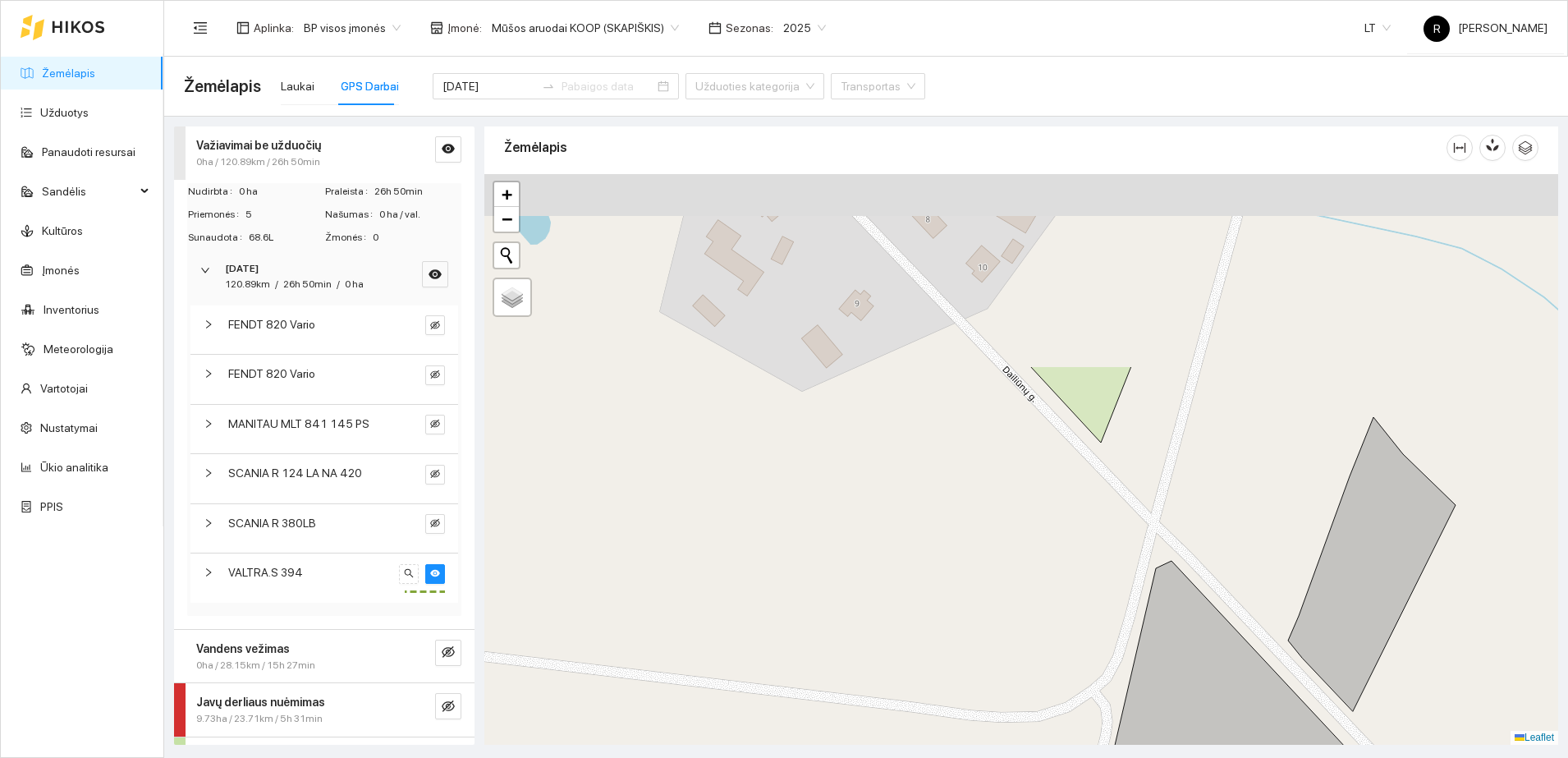
drag, startPoint x: 828, startPoint y: 276, endPoint x: 855, endPoint y: 550, distance: 275.3
click at [855, 550] on div at bounding box center [1021, 459] width 1074 height 570
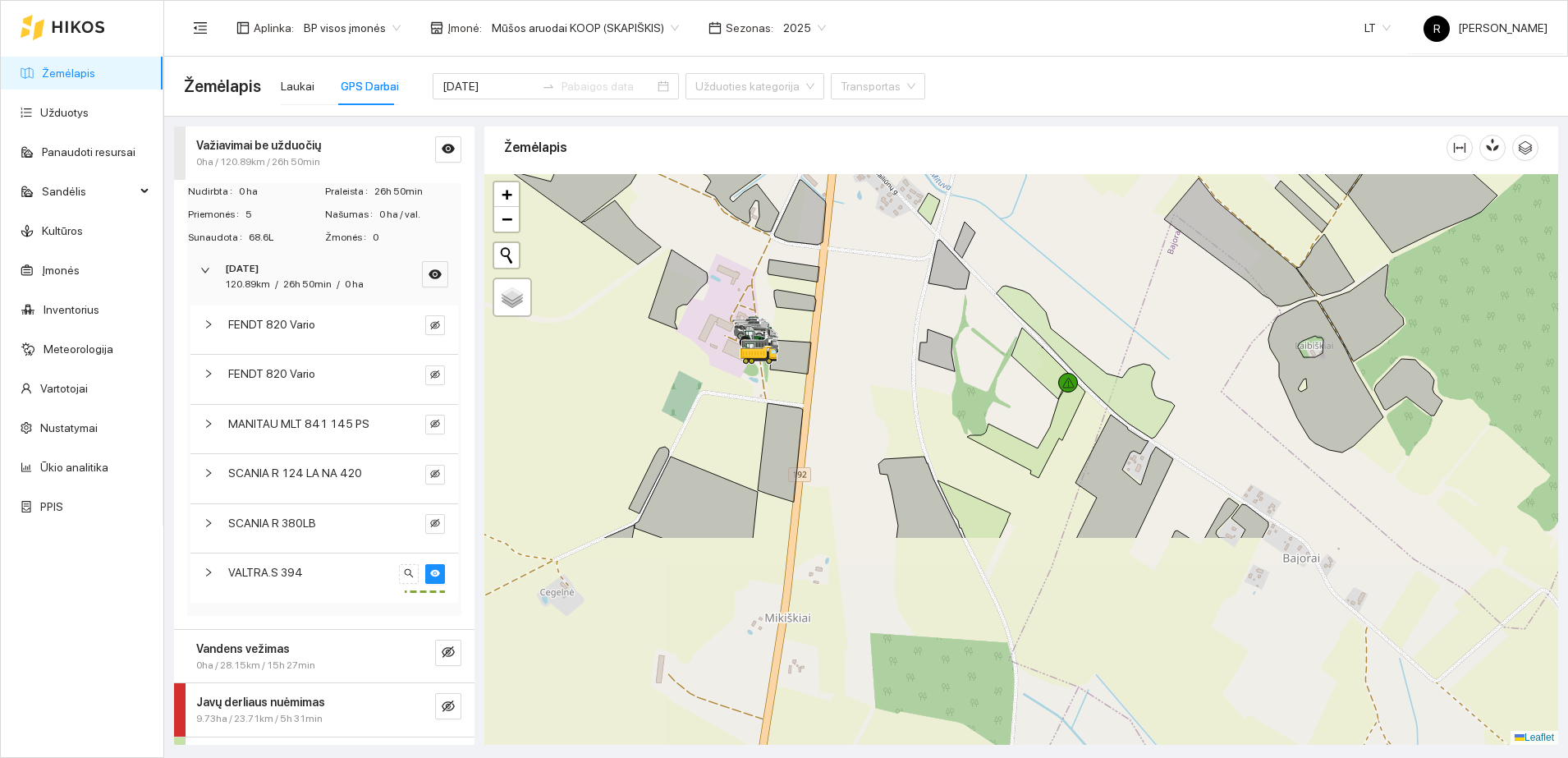
drag, startPoint x: 898, startPoint y: 527, endPoint x: 897, endPoint y: 246, distance: 281.0
click at [897, 247] on div at bounding box center [1021, 459] width 1074 height 570
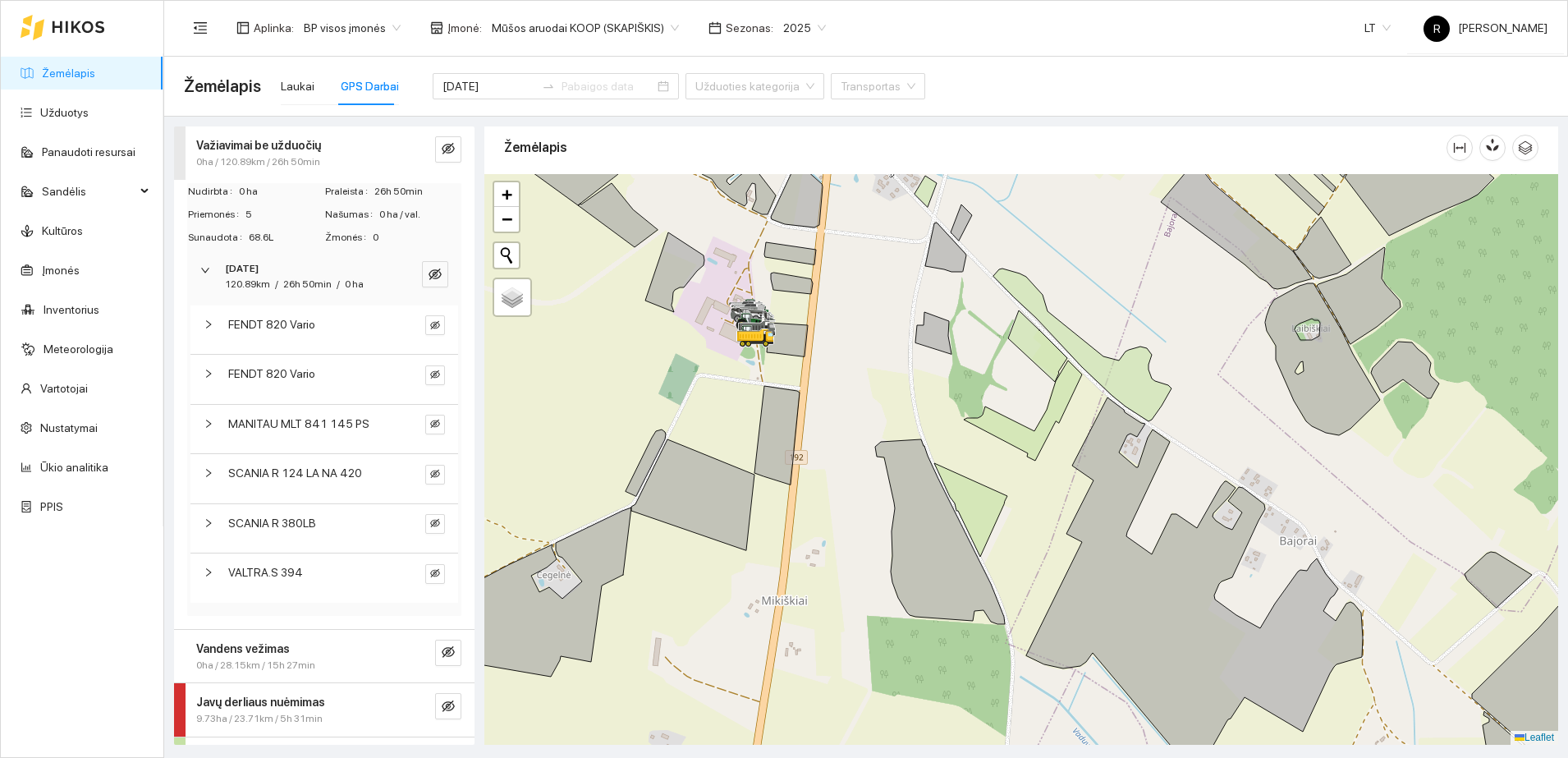
click at [276, 661] on span "0ha / 28.15km / 15h 27min" at bounding box center [255, 665] width 119 height 16
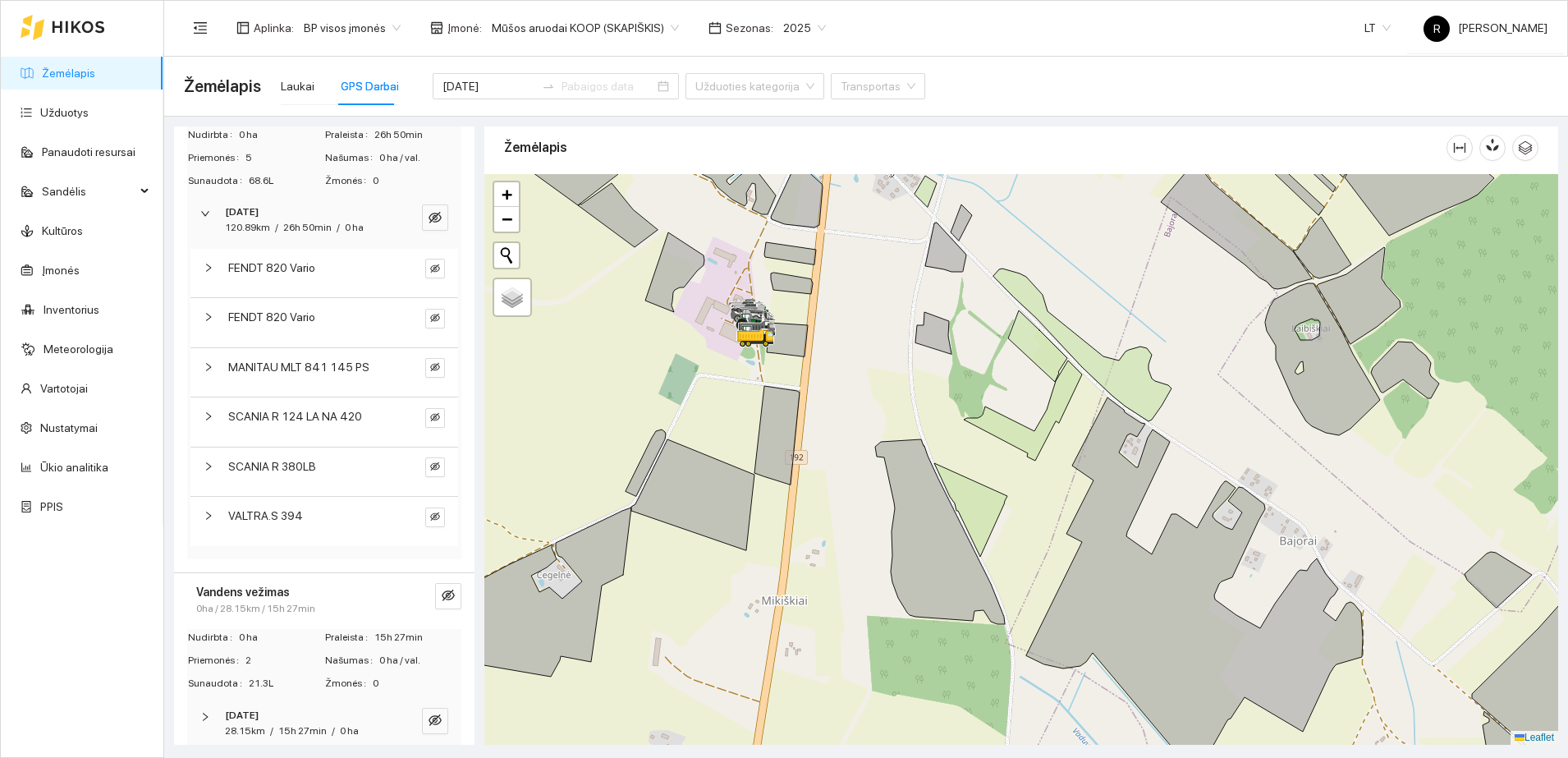
scroll to position [102, 0]
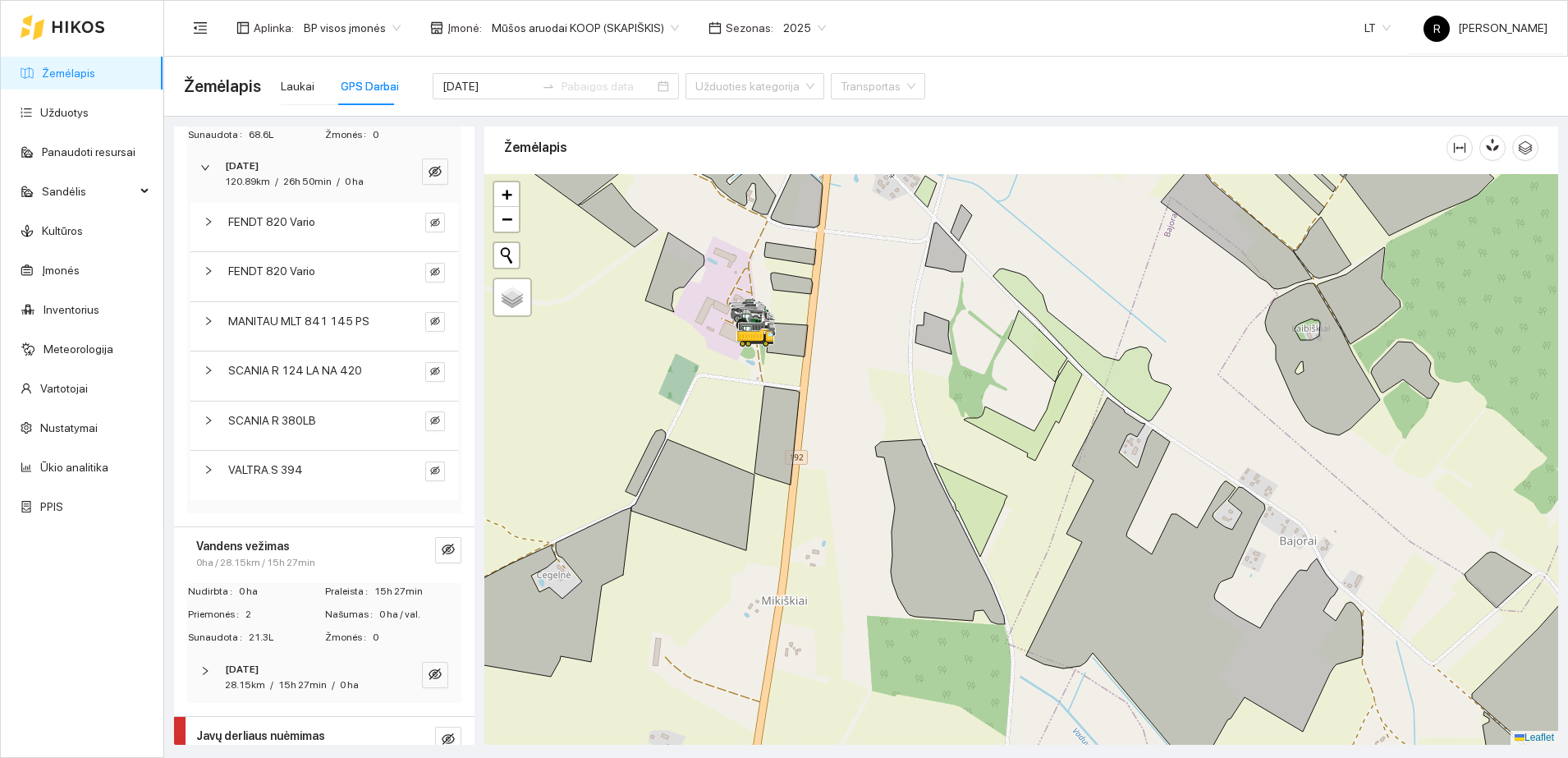
click at [208, 667] on icon "right" at bounding box center [205, 670] width 10 height 10
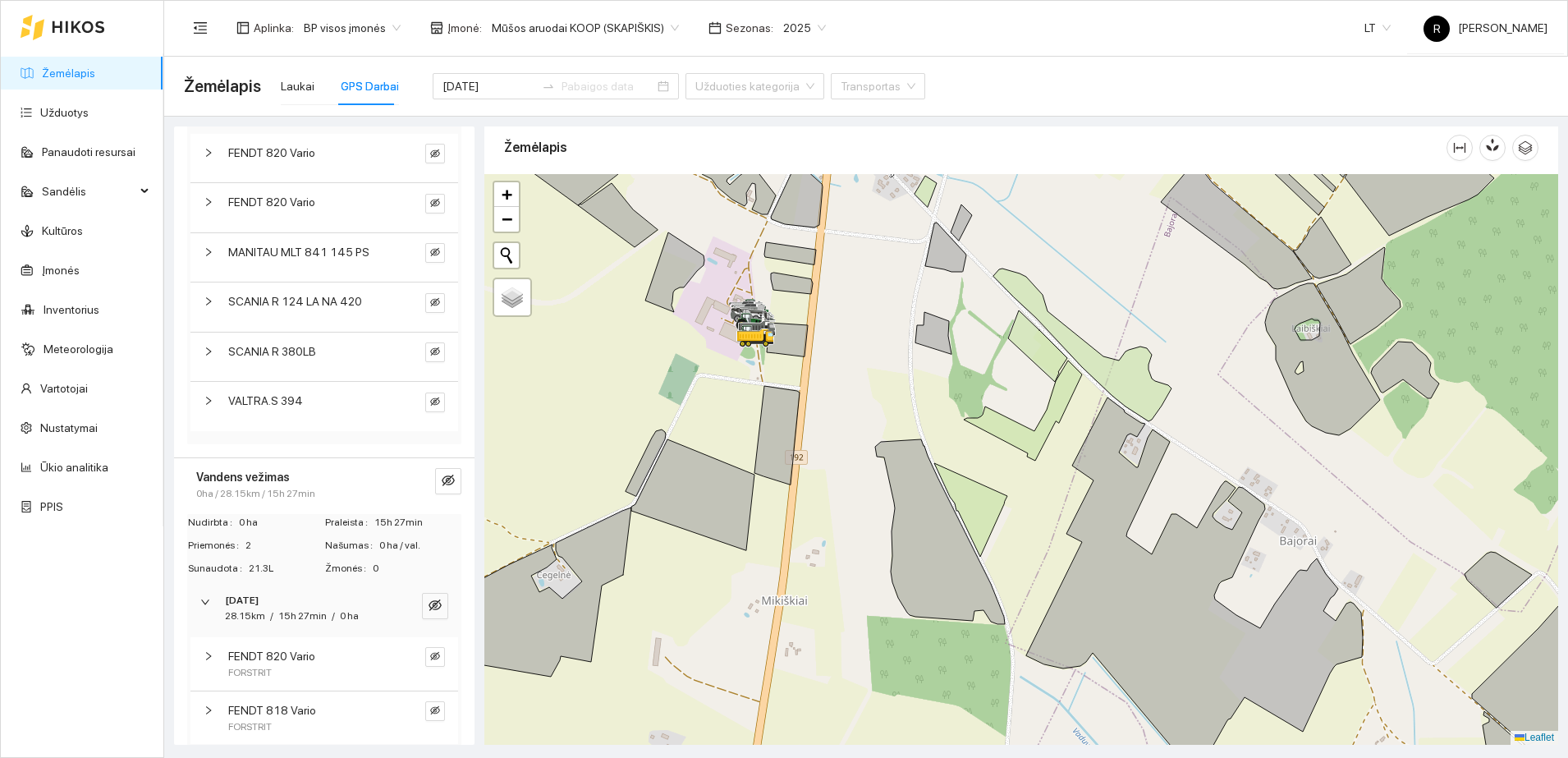
scroll to position [205, 0]
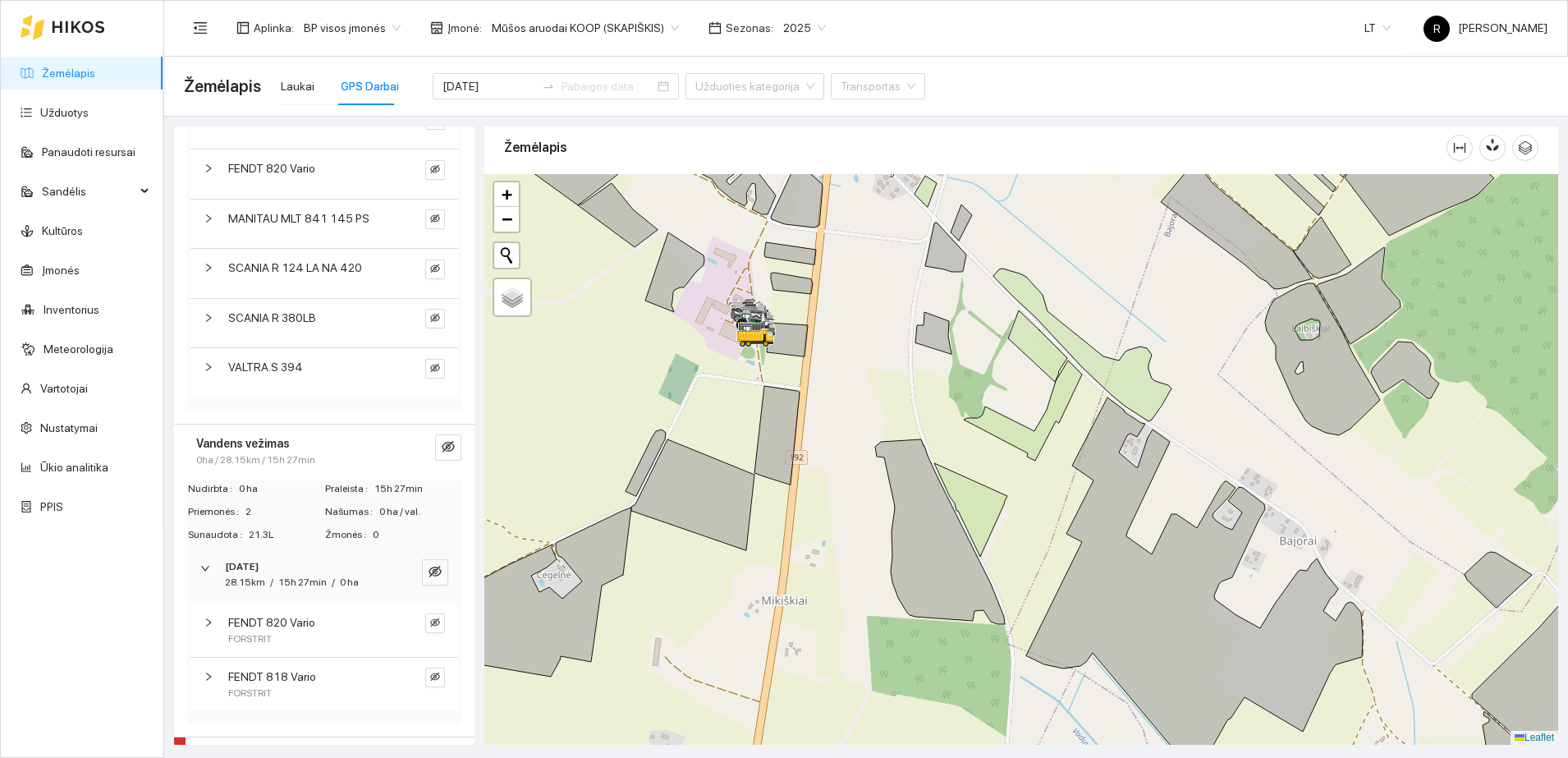
click at [208, 676] on icon "right" at bounding box center [208, 676] width 10 height 10
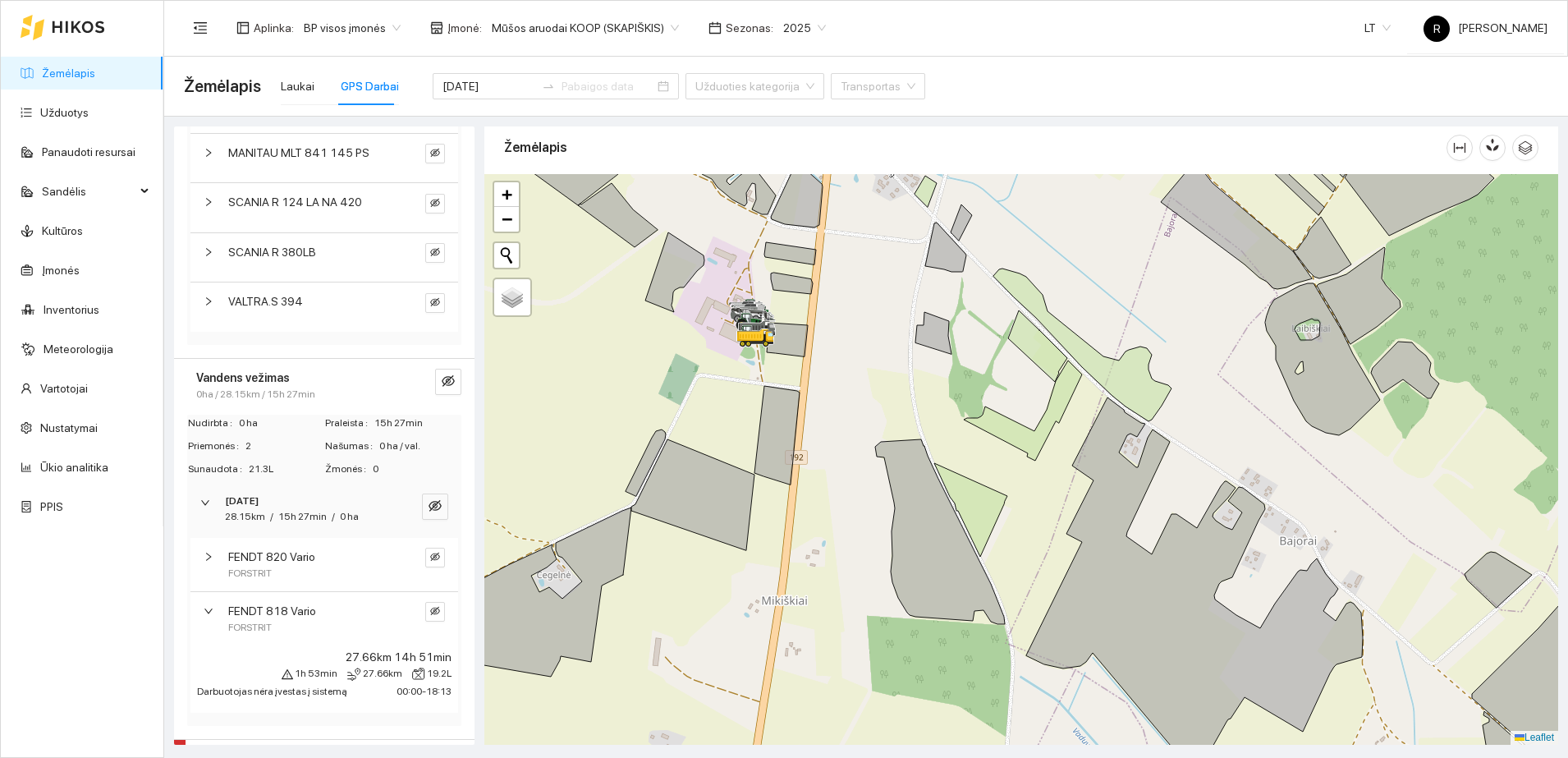
scroll to position [168, 0]
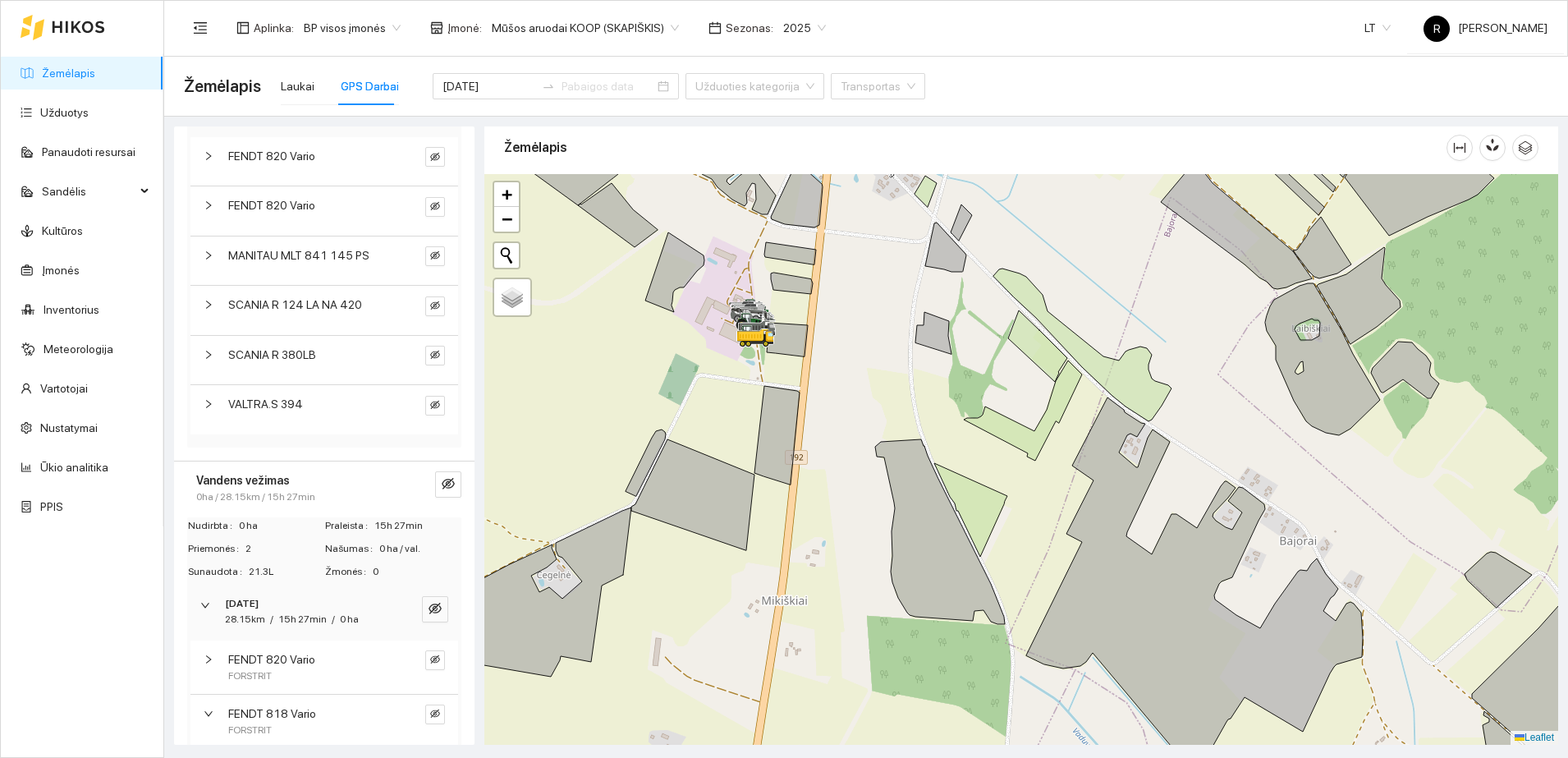
click at [212, 705] on div at bounding box center [213, 713] width 20 height 18
click at [209, 600] on icon "right" at bounding box center [205, 605] width 10 height 10
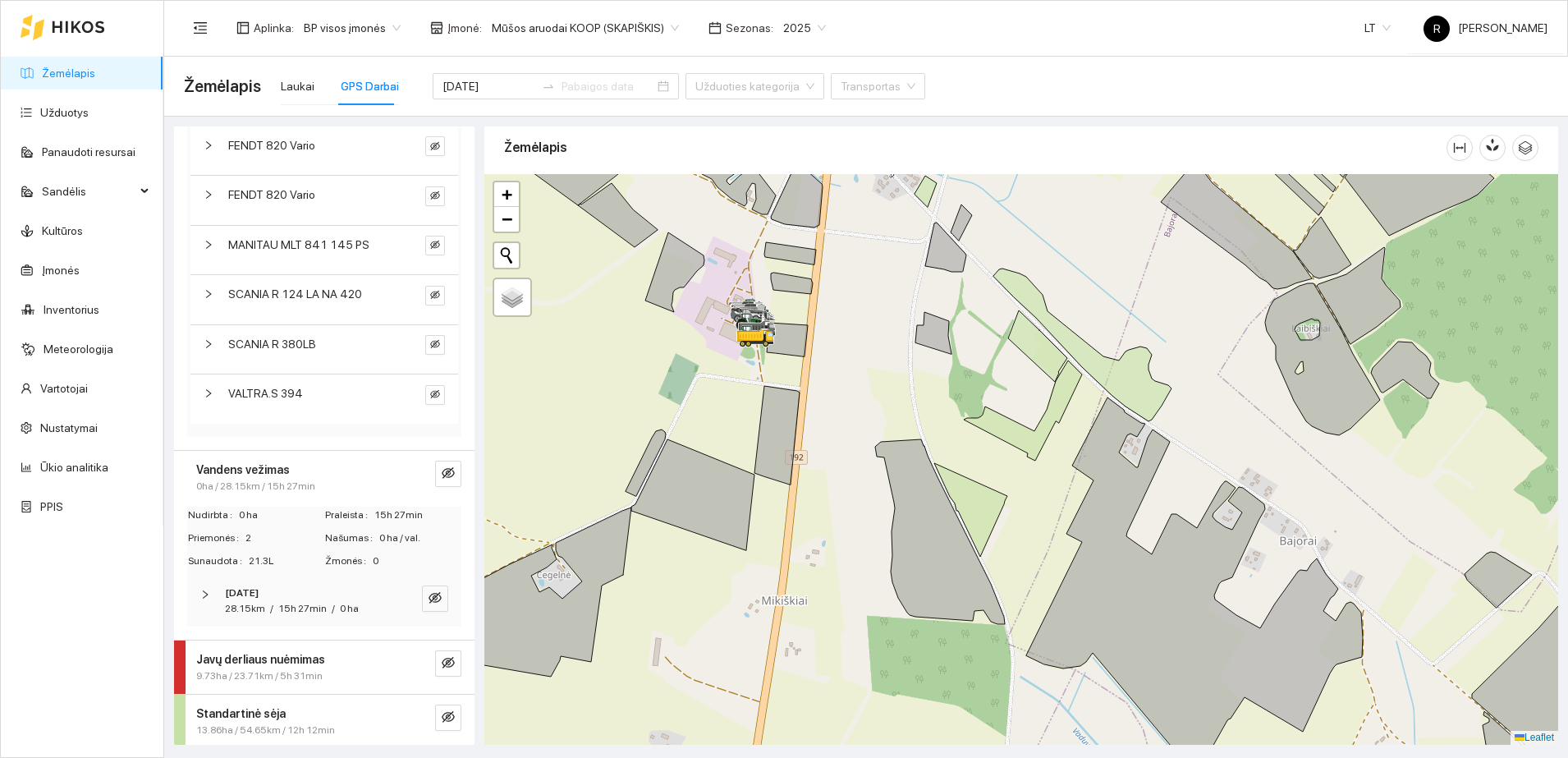
scroll to position [182, 0]
click at [250, 711] on strong "Standartinė sėja" at bounding box center [241, 711] width 89 height 13
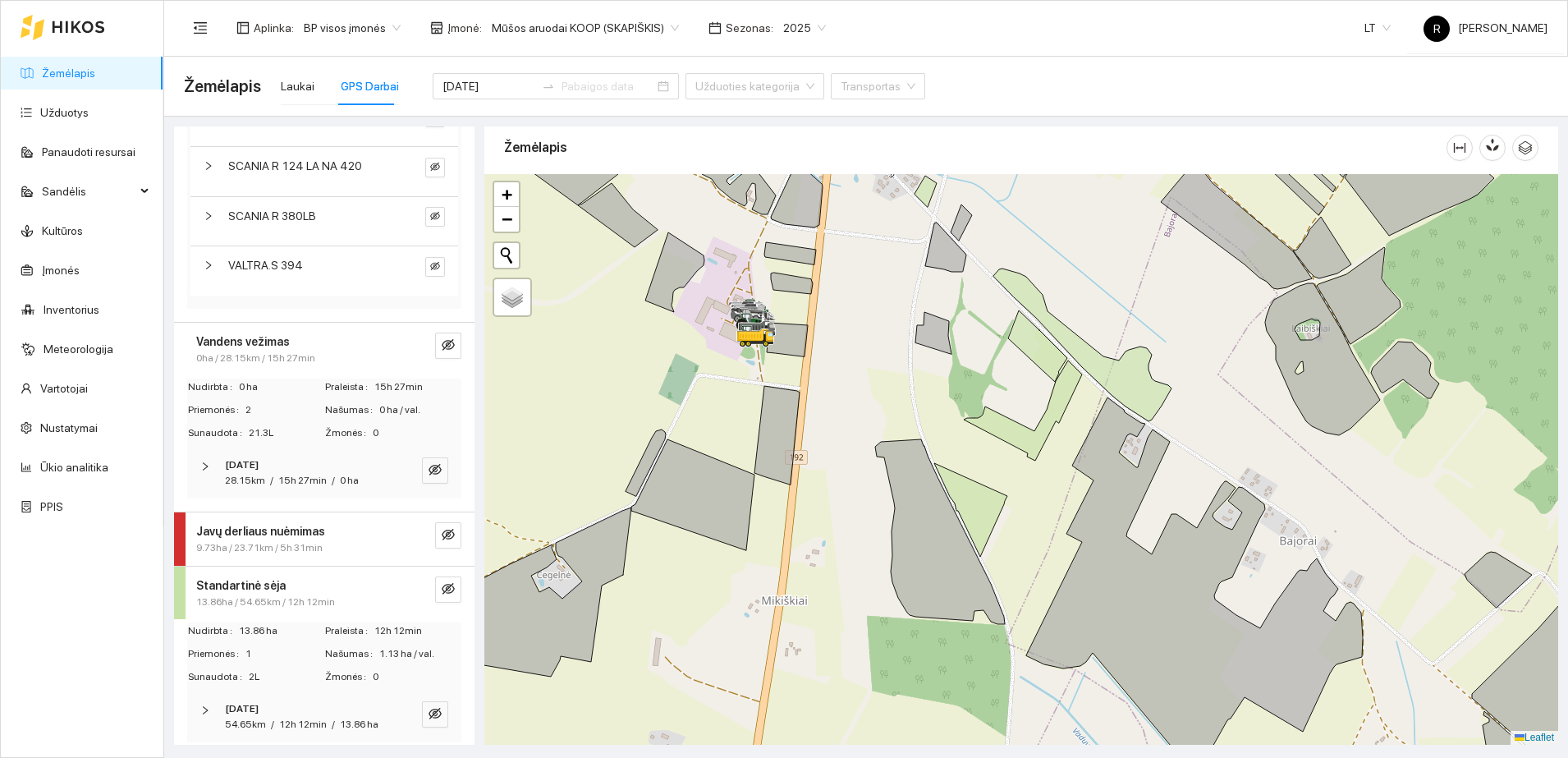
scroll to position [332, 0]
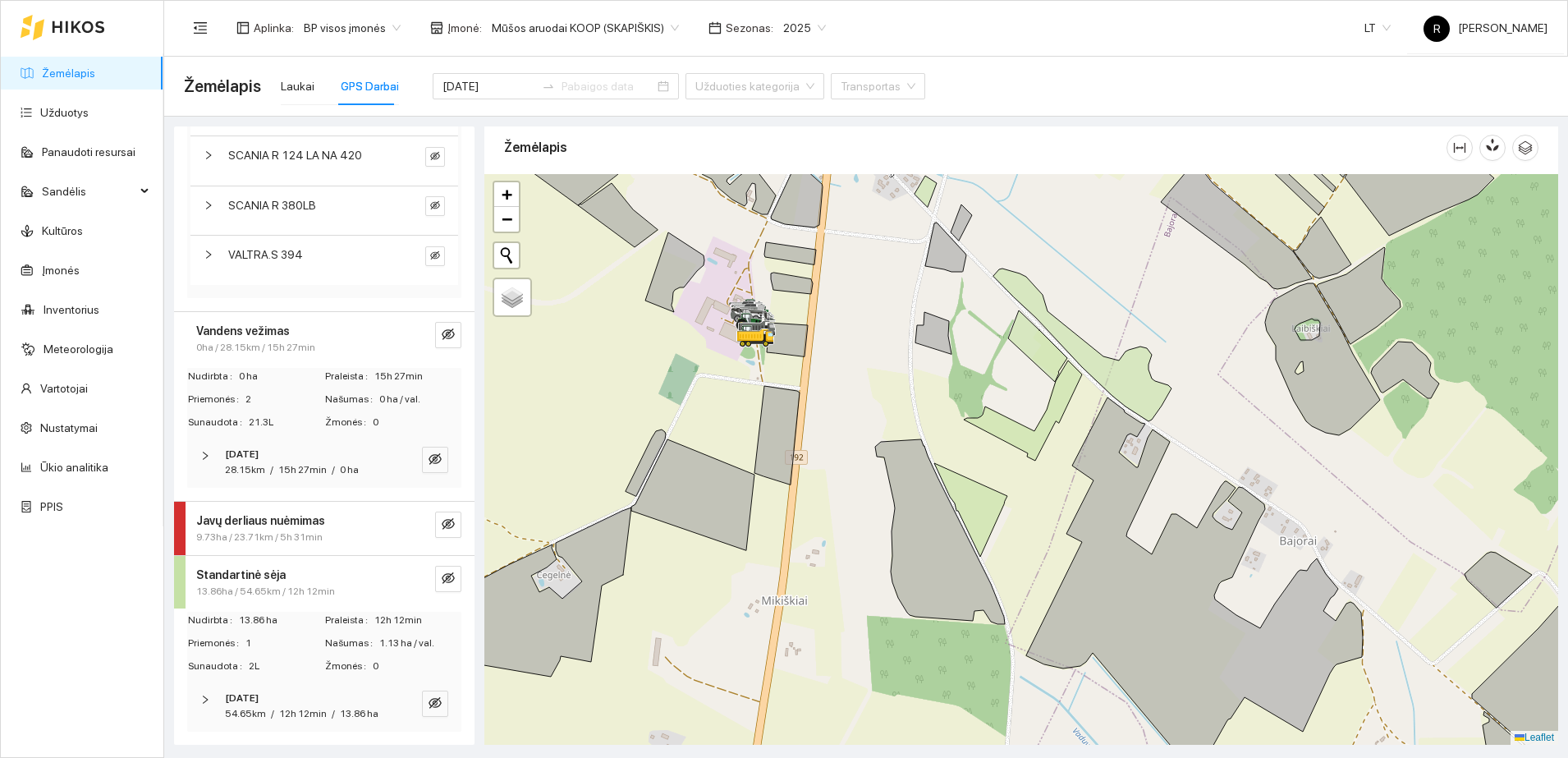
click at [205, 695] on icon "right" at bounding box center [204, 699] width 5 height 8
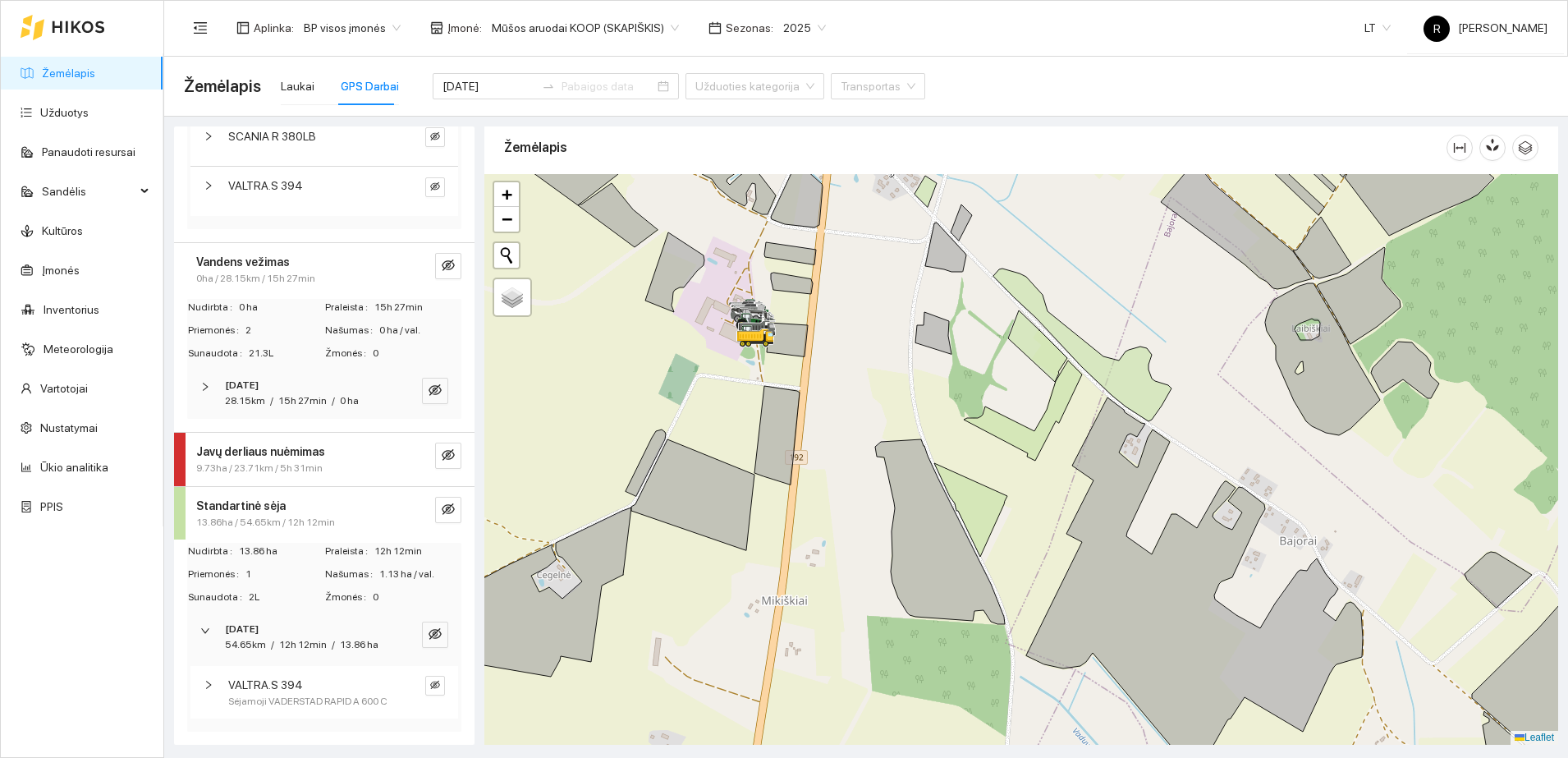
scroll to position [418, 0]
click at [209, 676] on div at bounding box center [213, 685] width 20 height 18
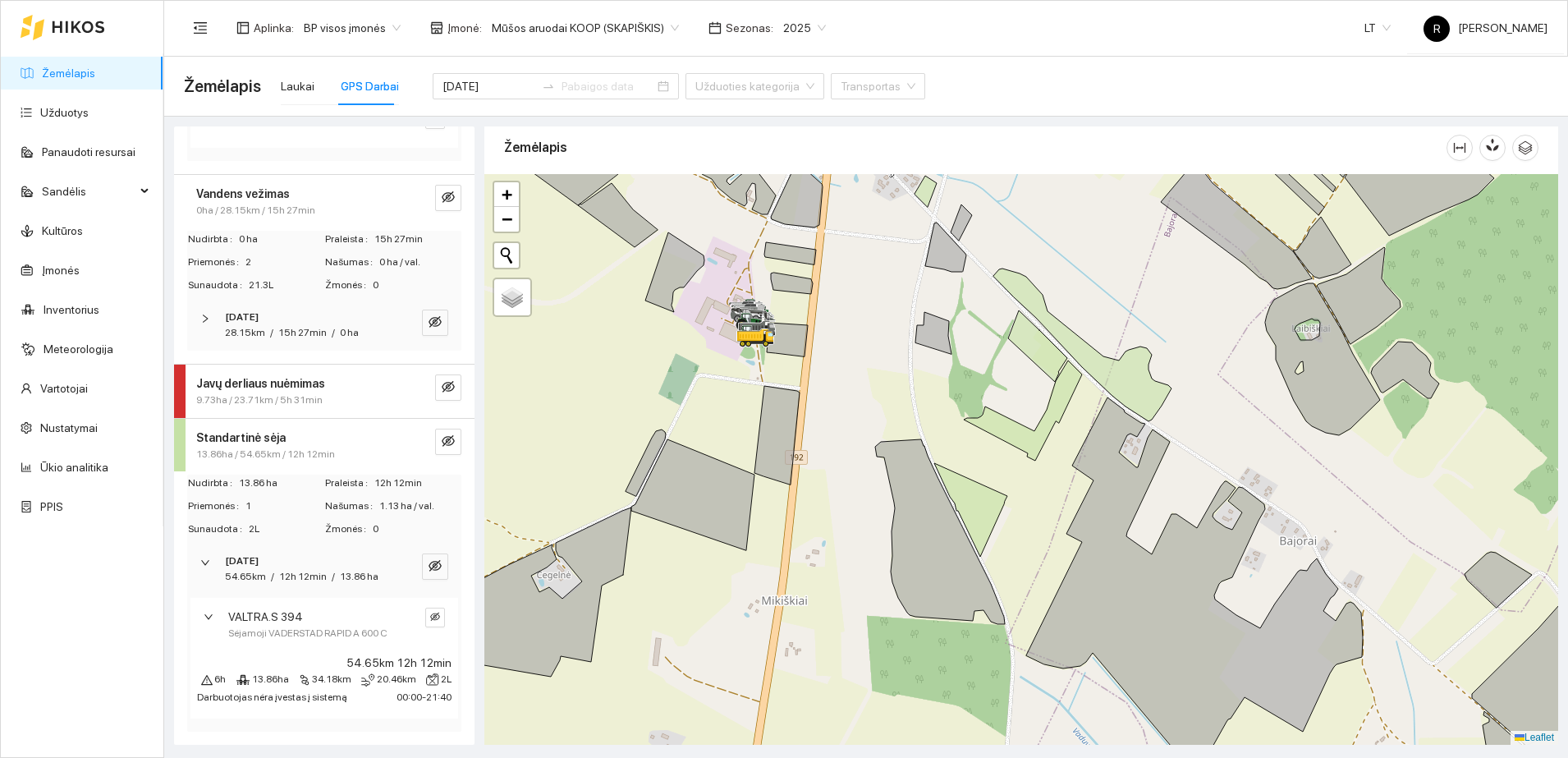
scroll to position [512, 0]
click at [209, 614] on icon "right" at bounding box center [208, 616] width 8 height 5
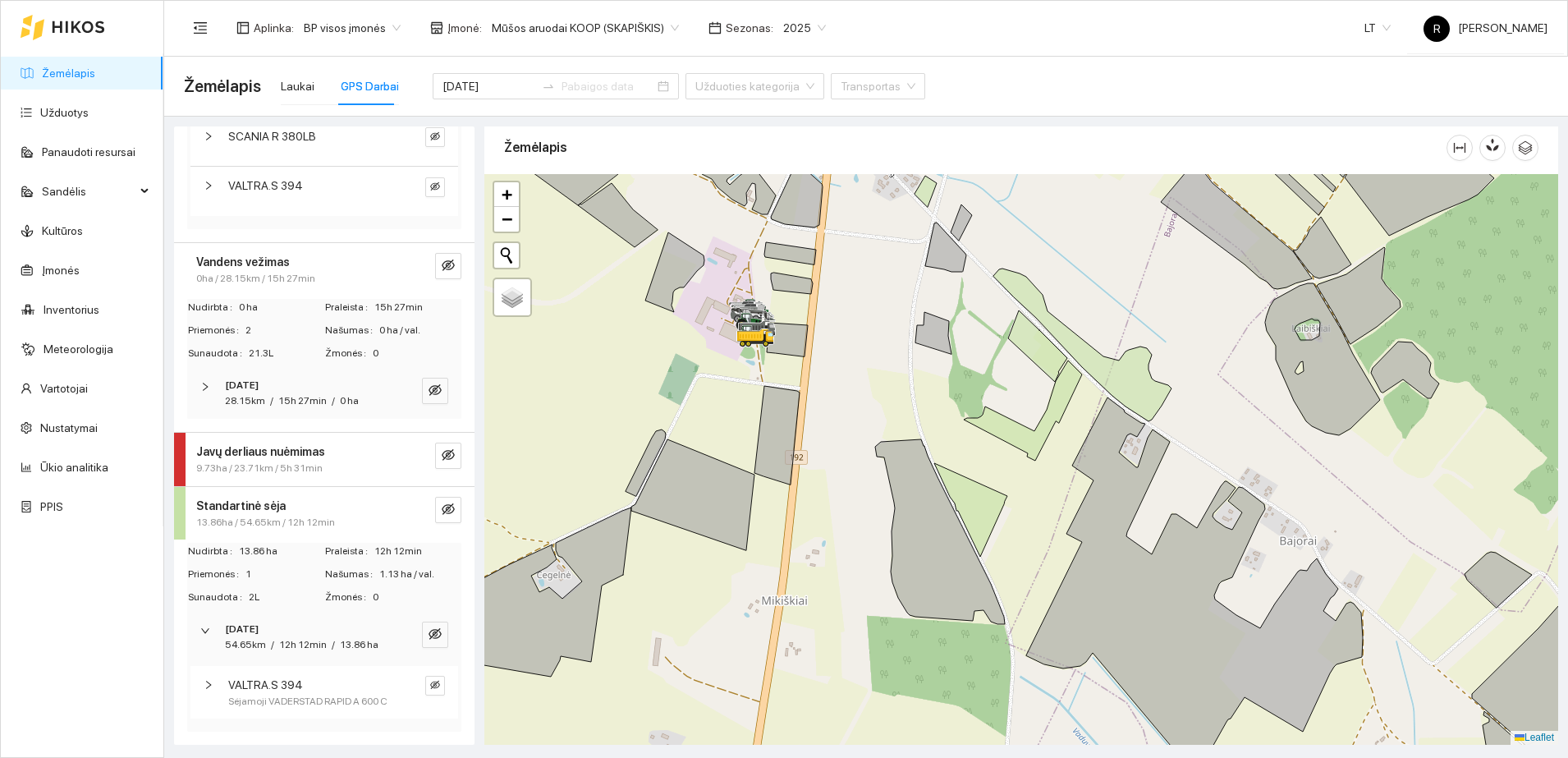
scroll to position [418, 0]
click at [203, 621] on div at bounding box center [211, 630] width 20 height 18
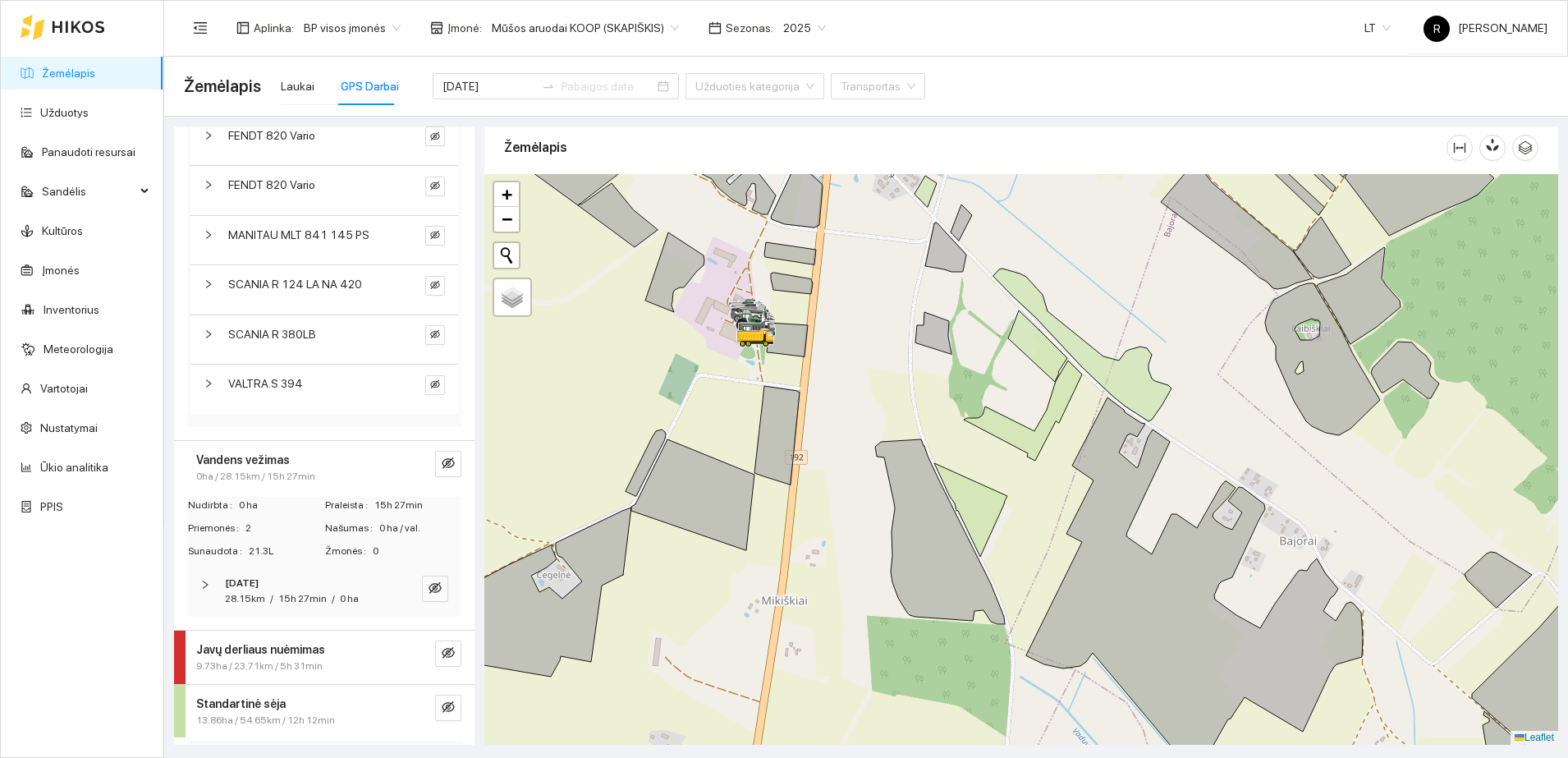
scroll to position [127, 0]
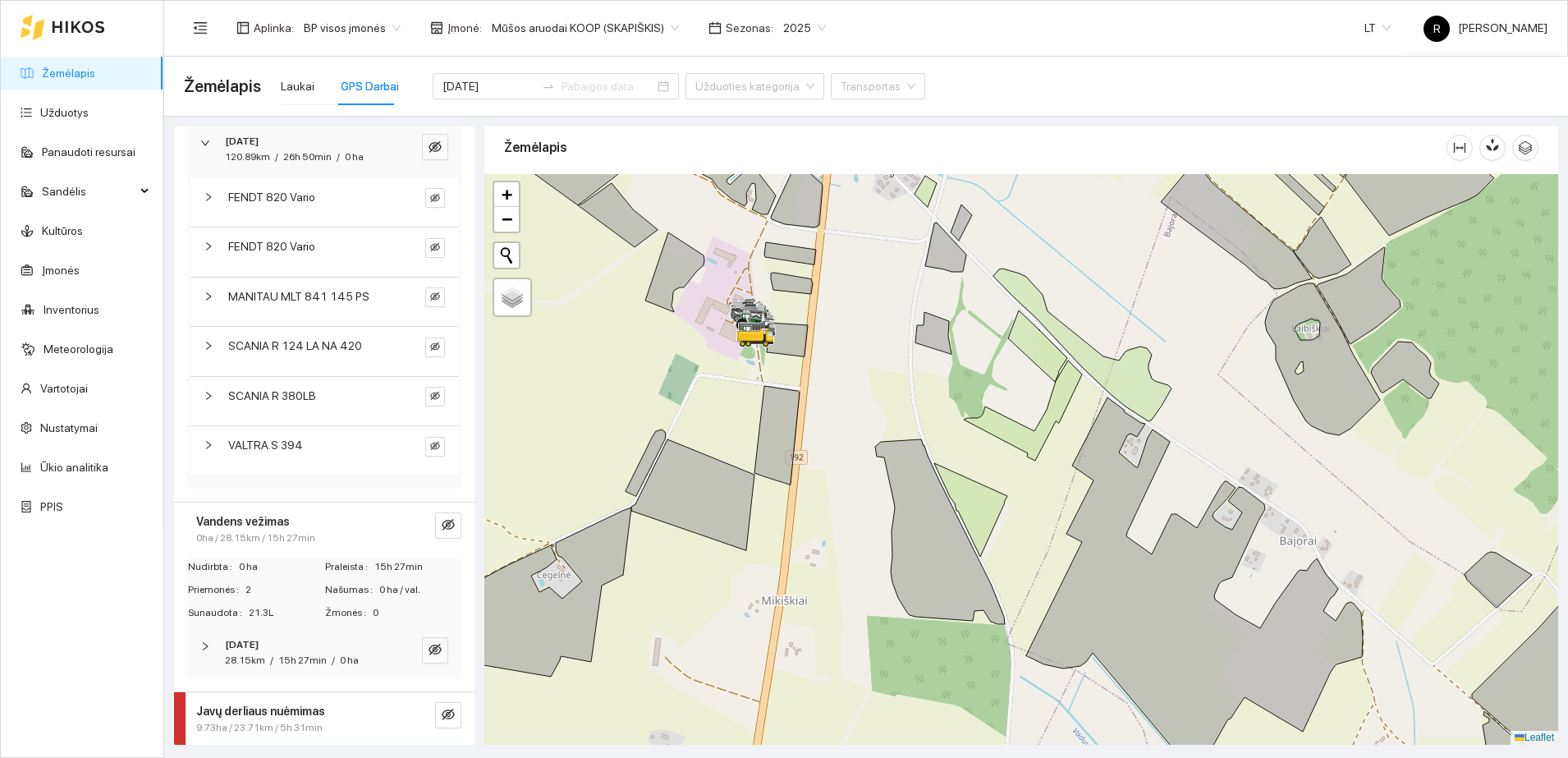
click at [209, 248] on icon "right" at bounding box center [208, 245] width 5 height 8
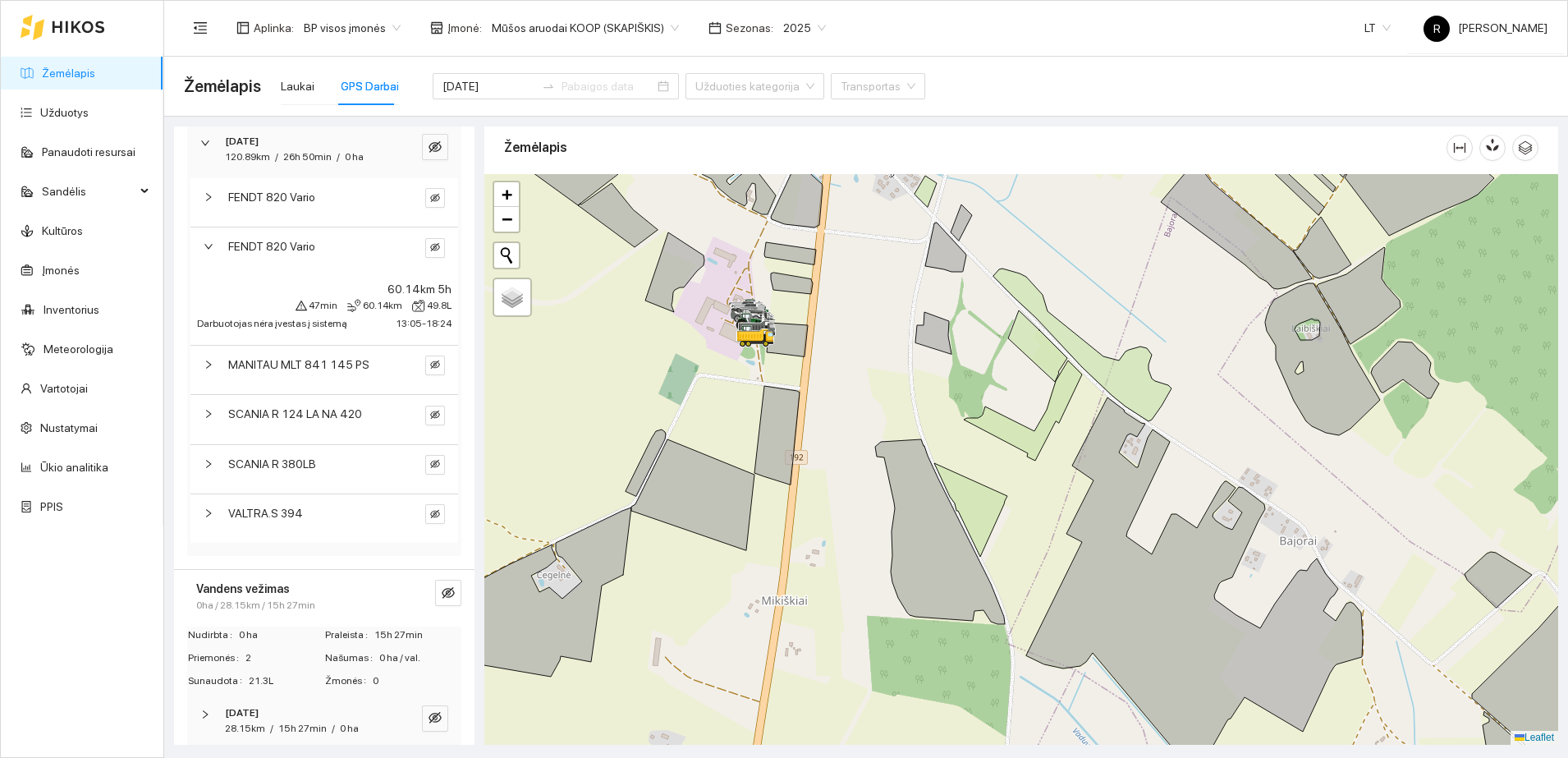
click at [207, 362] on icon "right" at bounding box center [208, 364] width 10 height 10
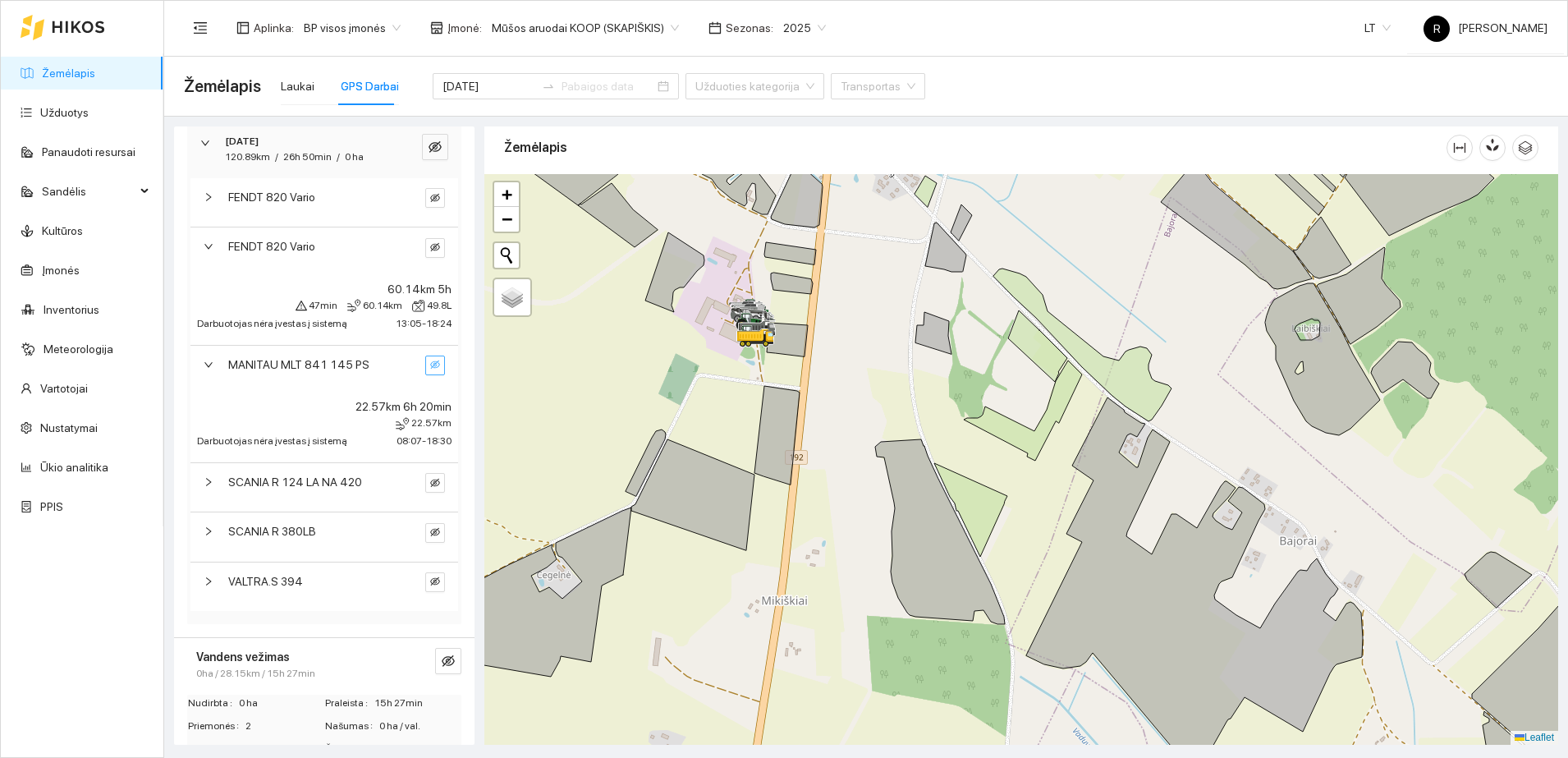
click at [431, 365] on icon "eye-invisible" at bounding box center [435, 364] width 10 height 10
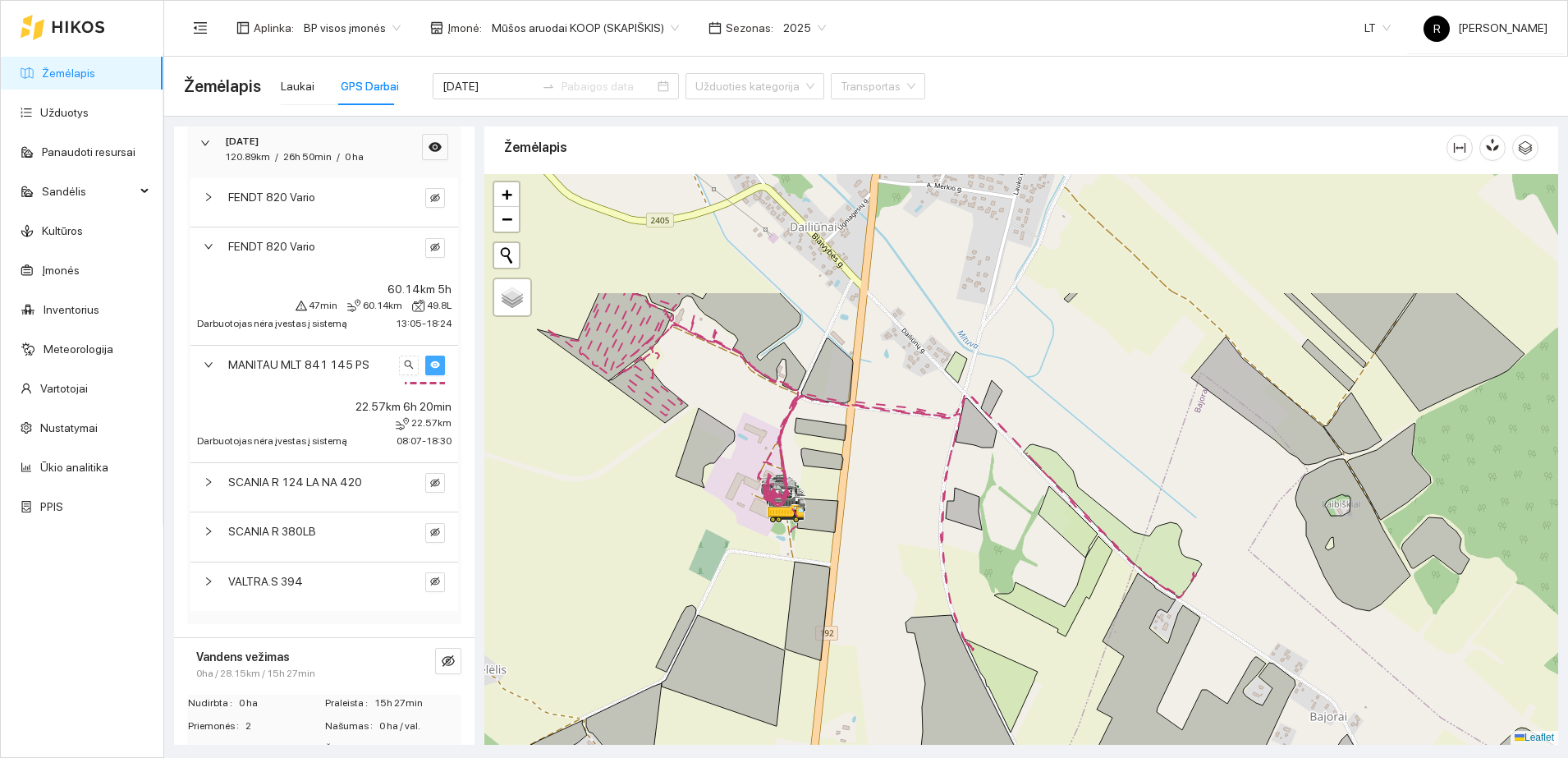
drag, startPoint x: 833, startPoint y: 389, endPoint x: 866, endPoint y: 571, distance: 185.0
click at [866, 571] on div at bounding box center [1021, 459] width 1074 height 570
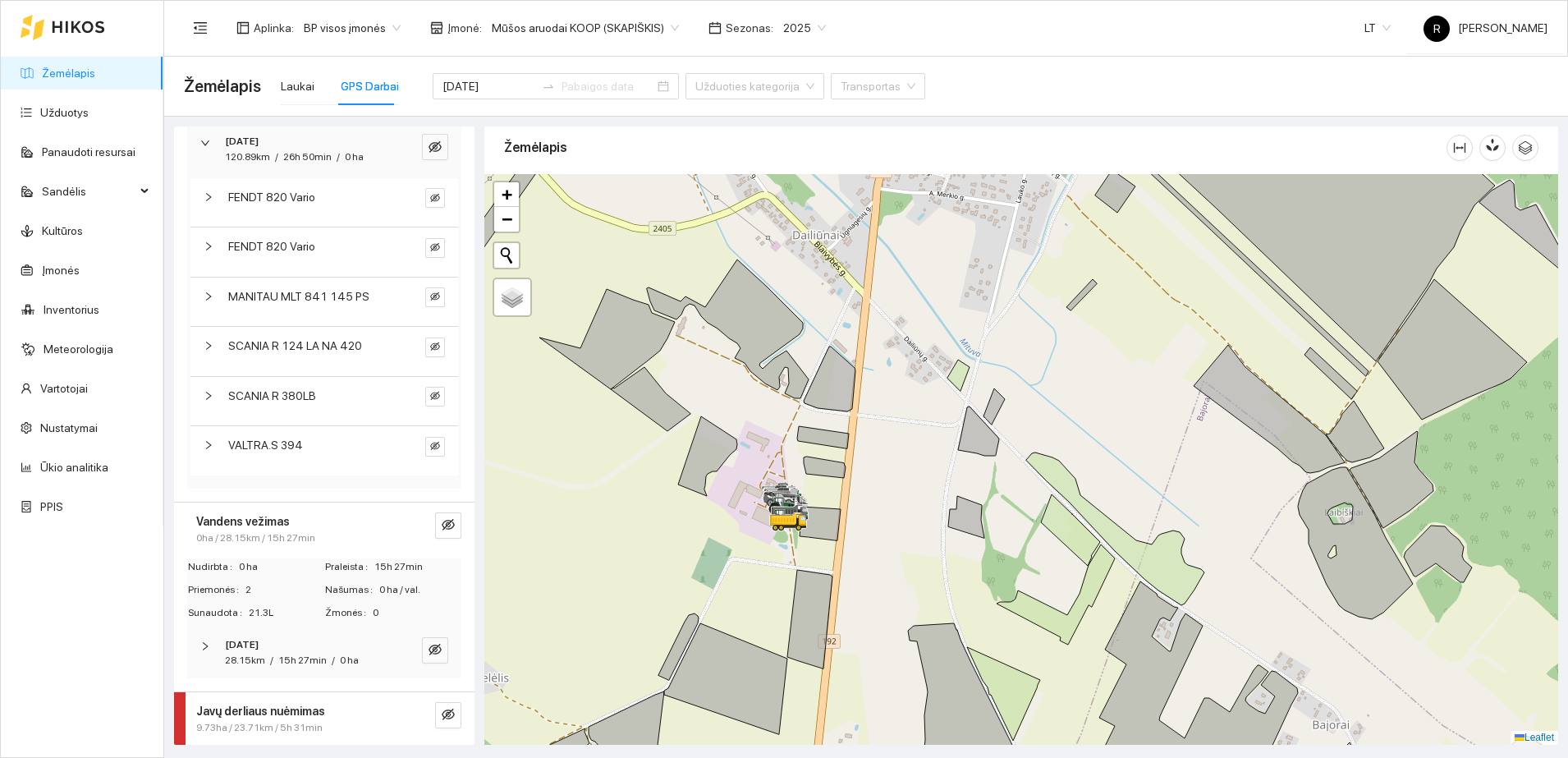
click at [209, 291] on icon "right" at bounding box center [208, 296] width 10 height 10
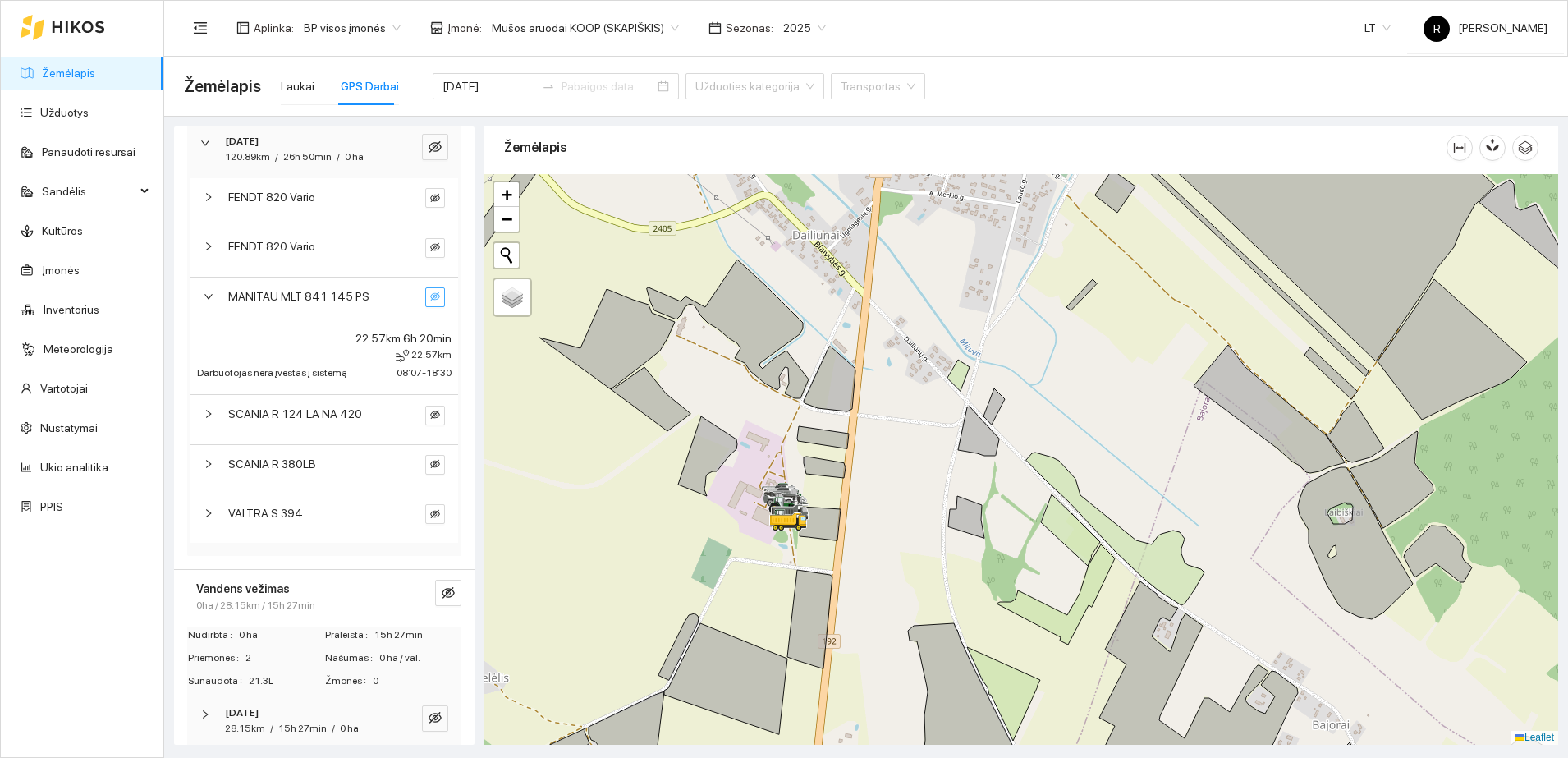
click at [431, 291] on icon "eye-invisible" at bounding box center [435, 296] width 10 height 10
